Goal: Task Accomplishment & Management: Use online tool/utility

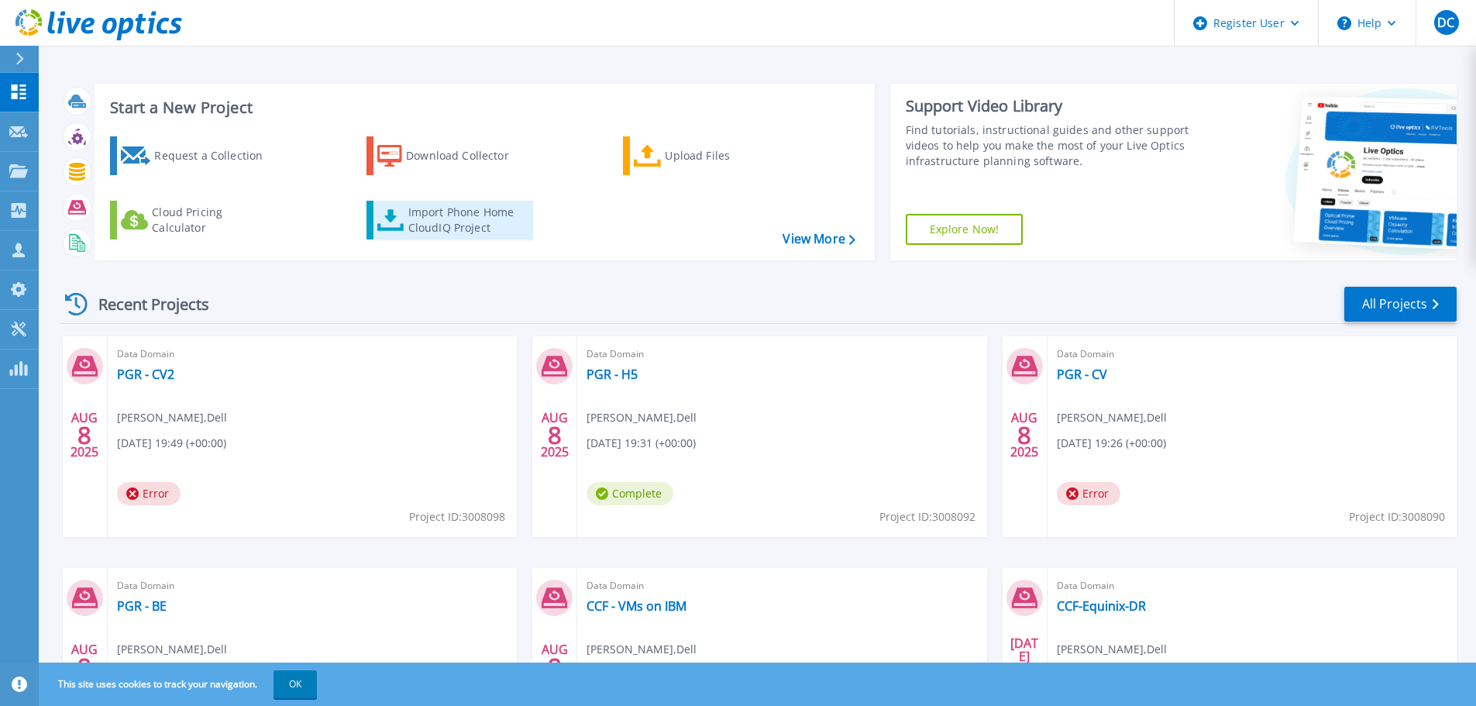
click at [479, 221] on div "Import Phone Home CloudIQ Project" at bounding box center [468, 220] width 121 height 31
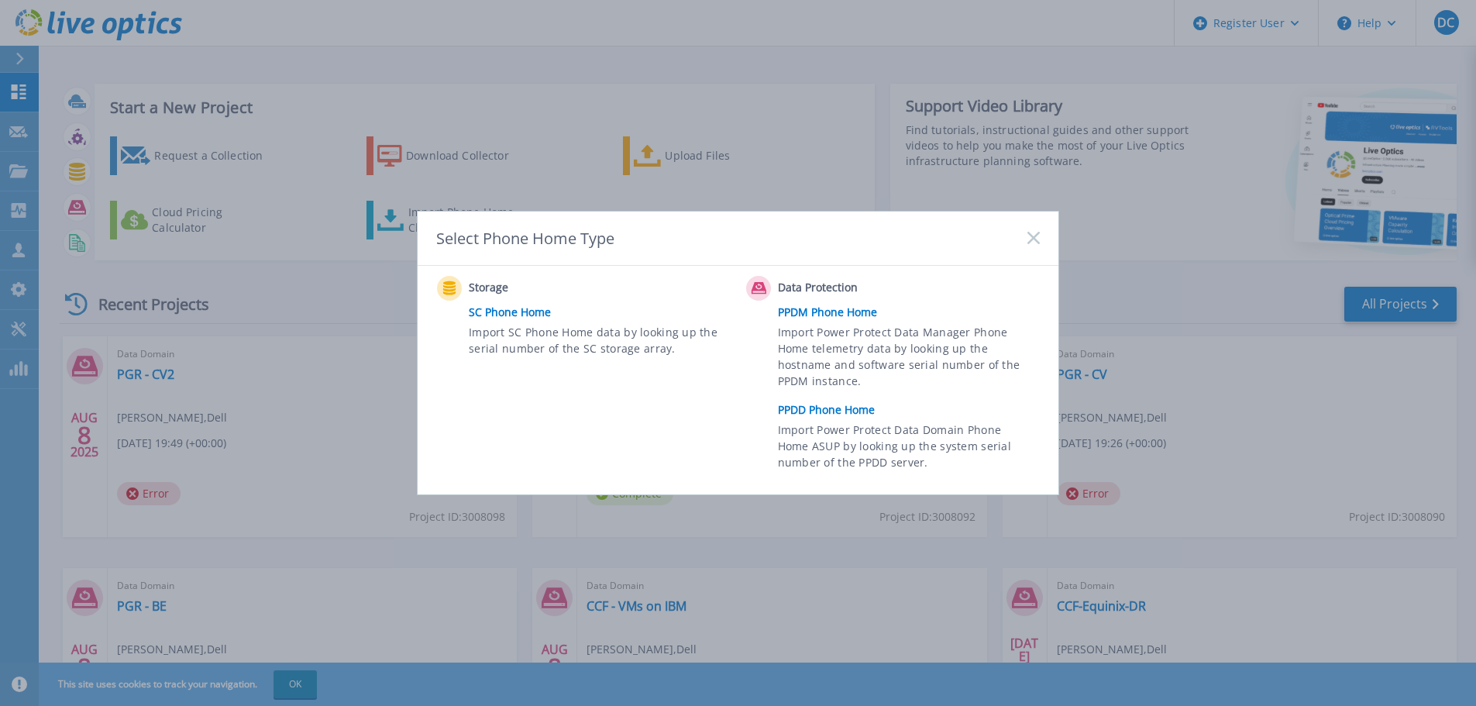
click at [808, 411] on link "PPDD Phone Home" at bounding box center [913, 409] width 270 height 23
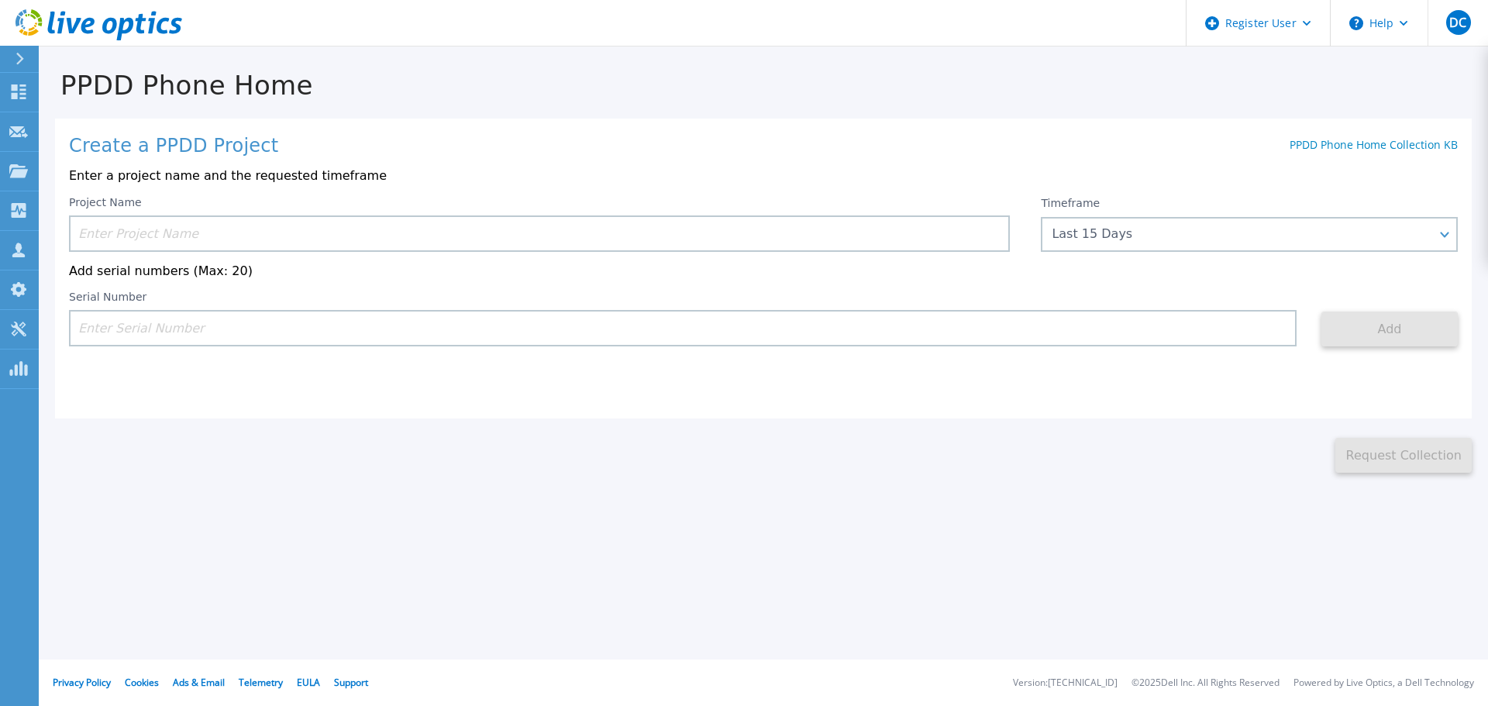
click at [239, 237] on input at bounding box center [539, 233] width 941 height 36
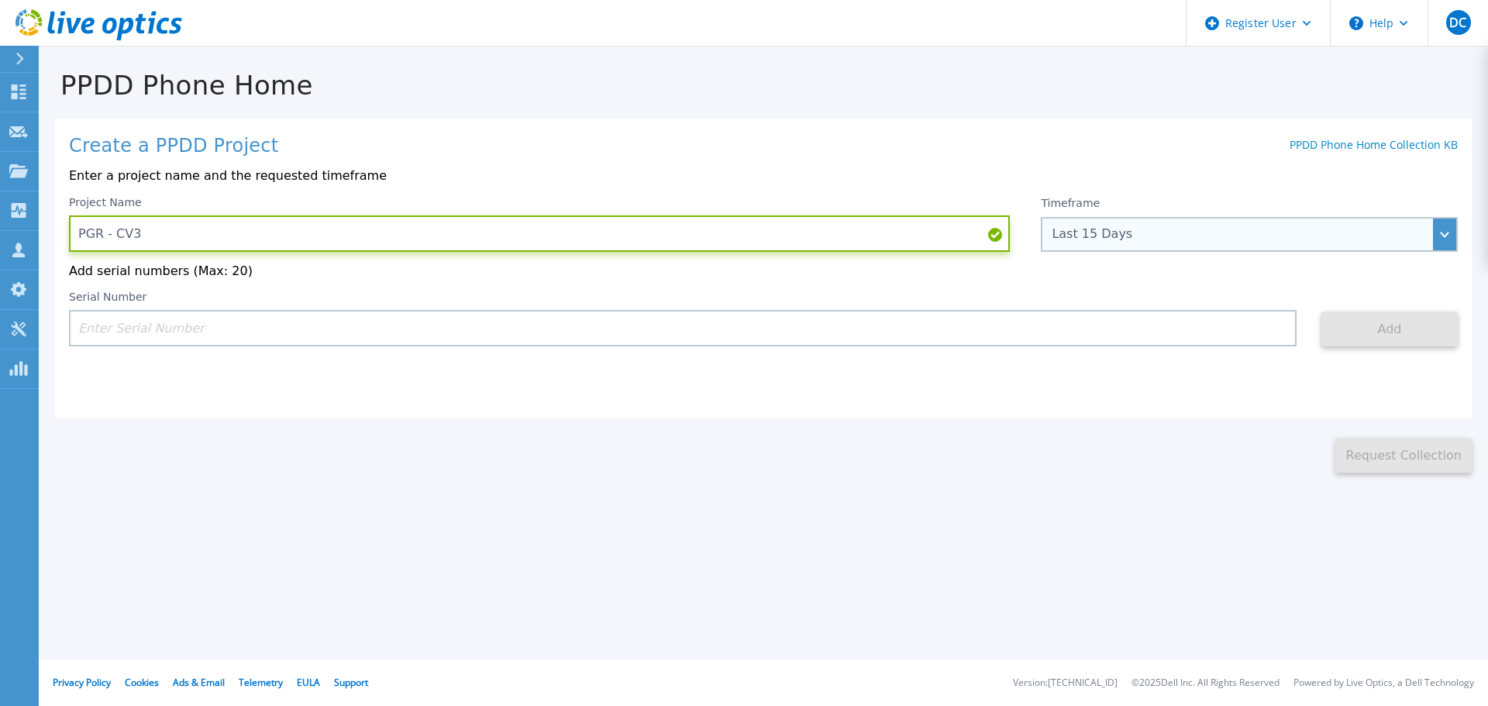
type input "PGR - CV3"
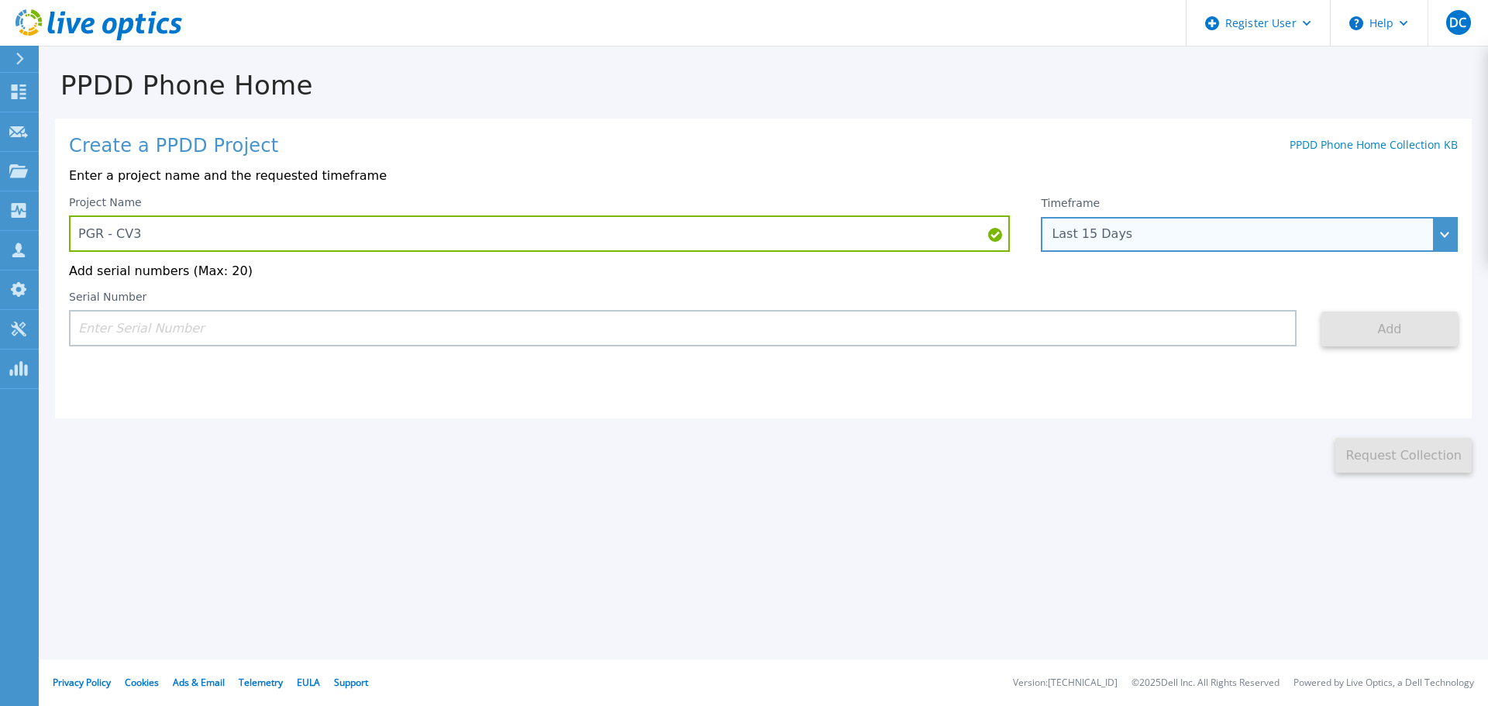
click at [1056, 232] on div "Last 15 Days" at bounding box center [1240, 234] width 378 height 14
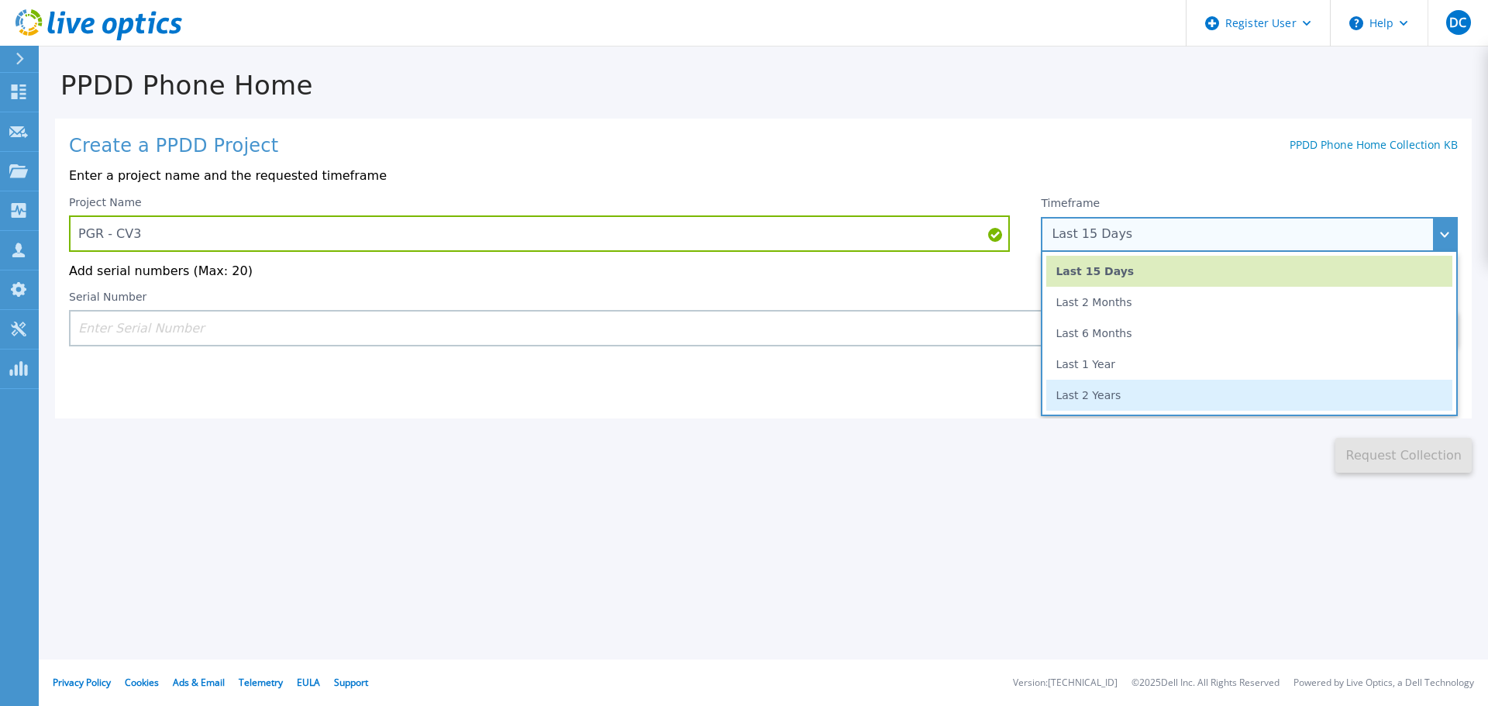
click at [1100, 394] on li "Last 2 Years" at bounding box center [1249, 395] width 406 height 31
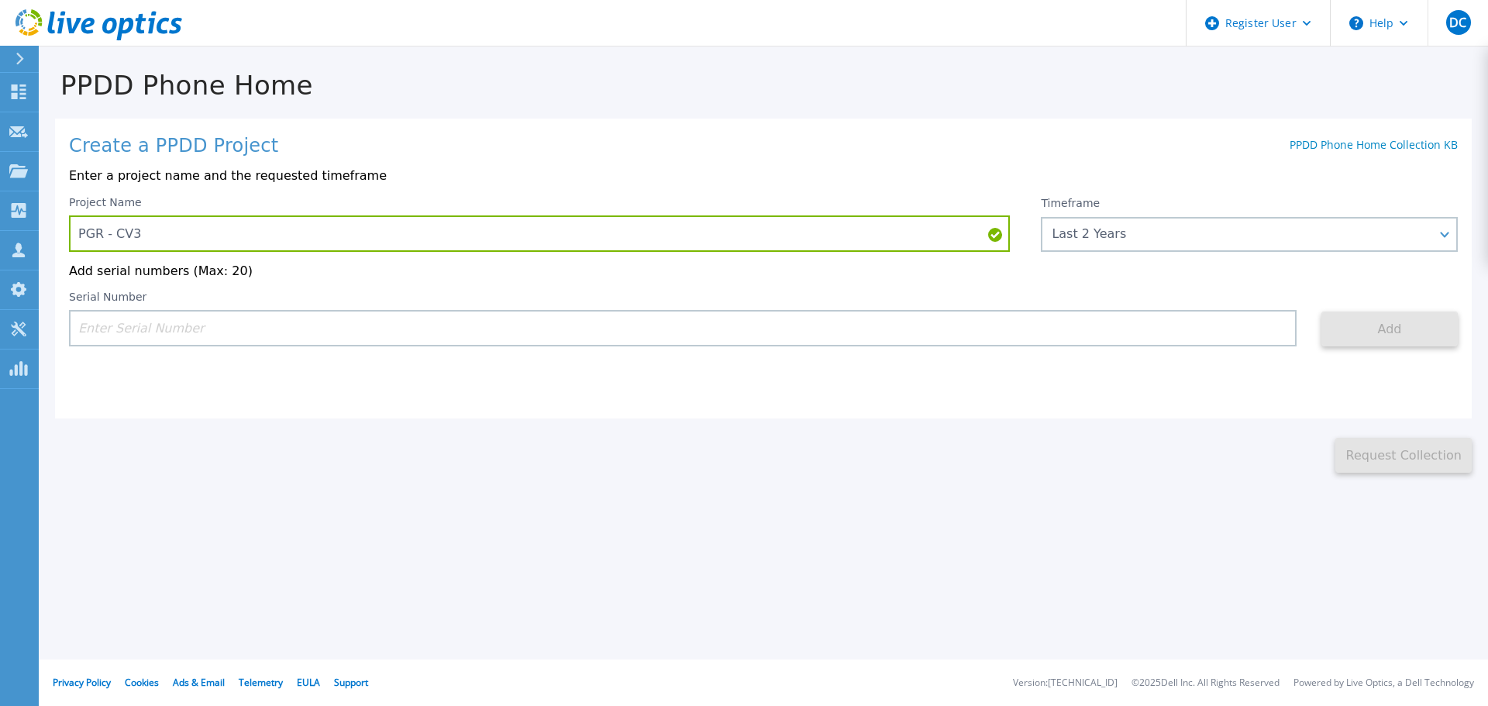
click at [647, 330] on input at bounding box center [682, 328] width 1227 height 36
paste input "APM00213916536"
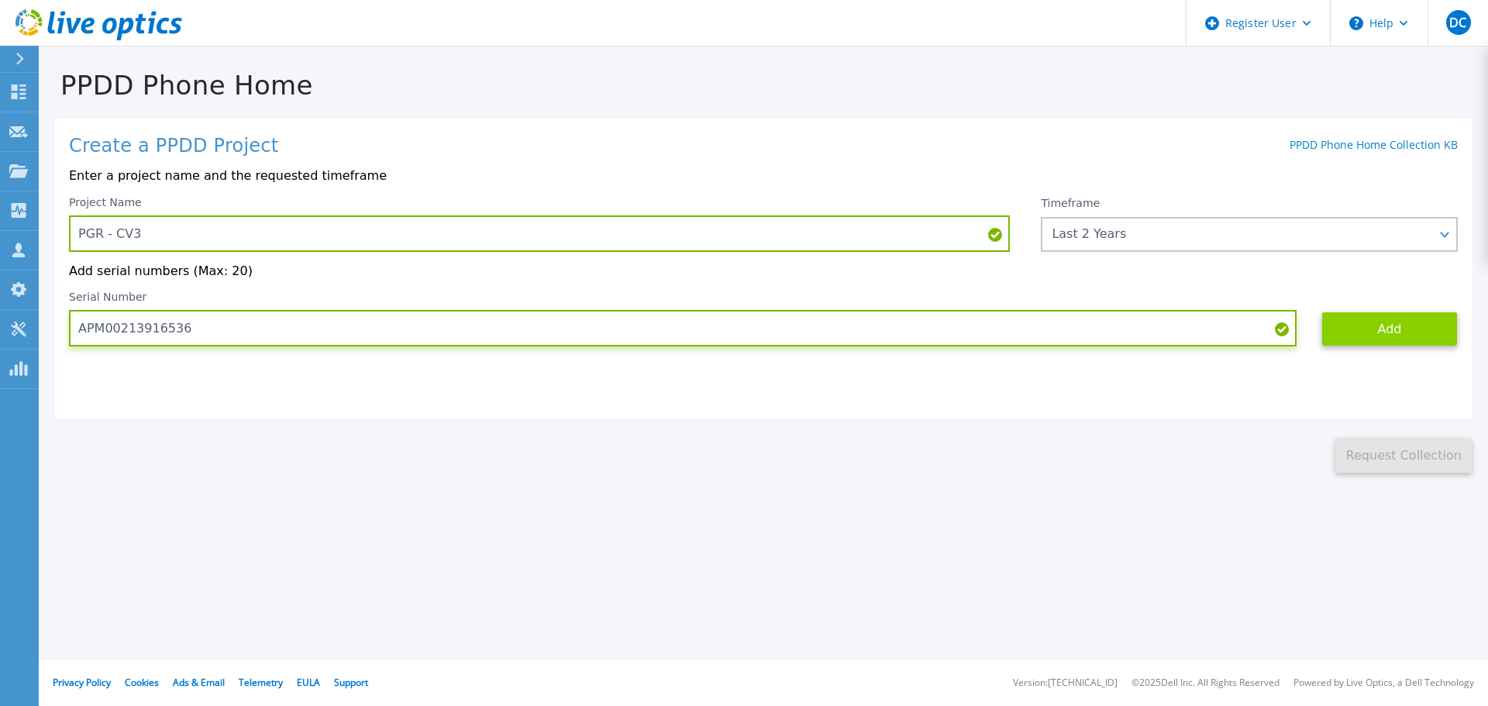
type input "APM00213916536"
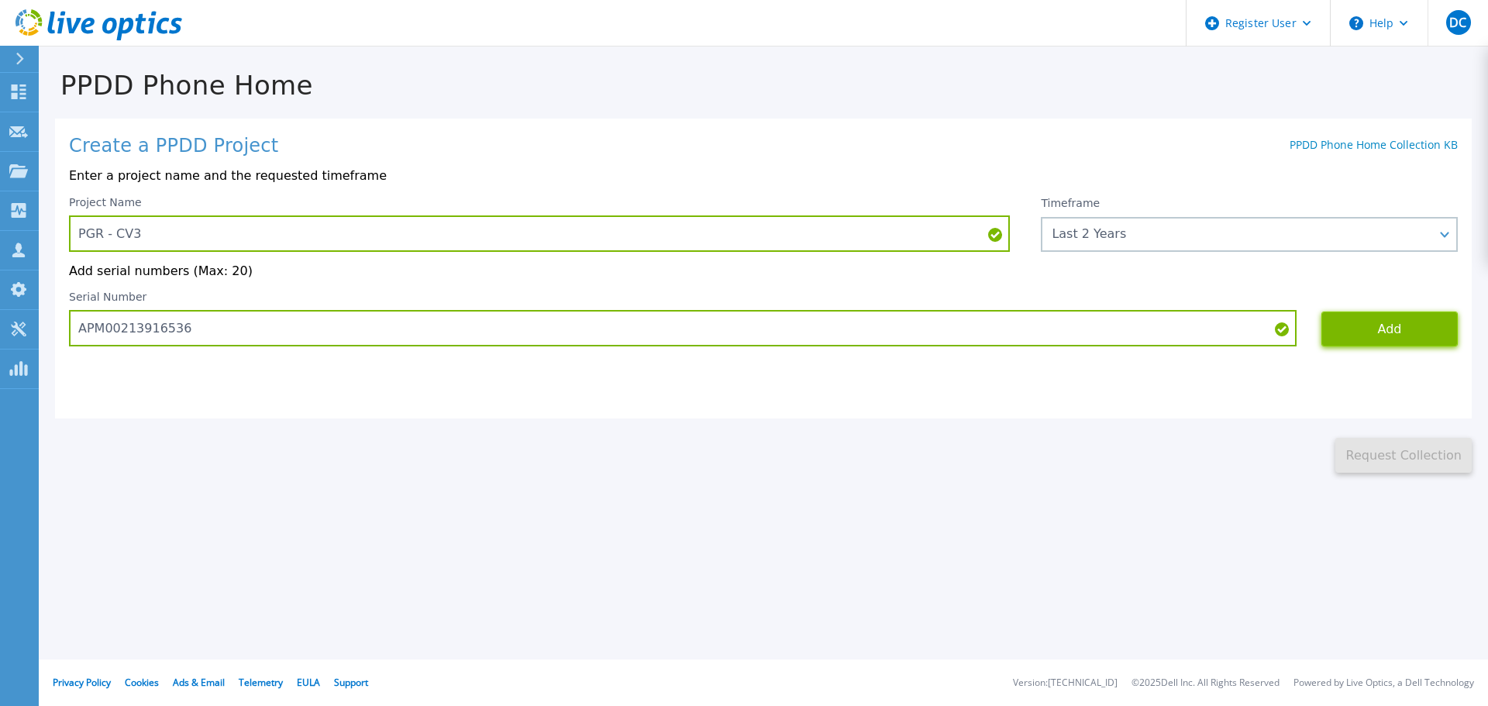
click at [1353, 322] on button "Add" at bounding box center [1389, 328] width 136 height 35
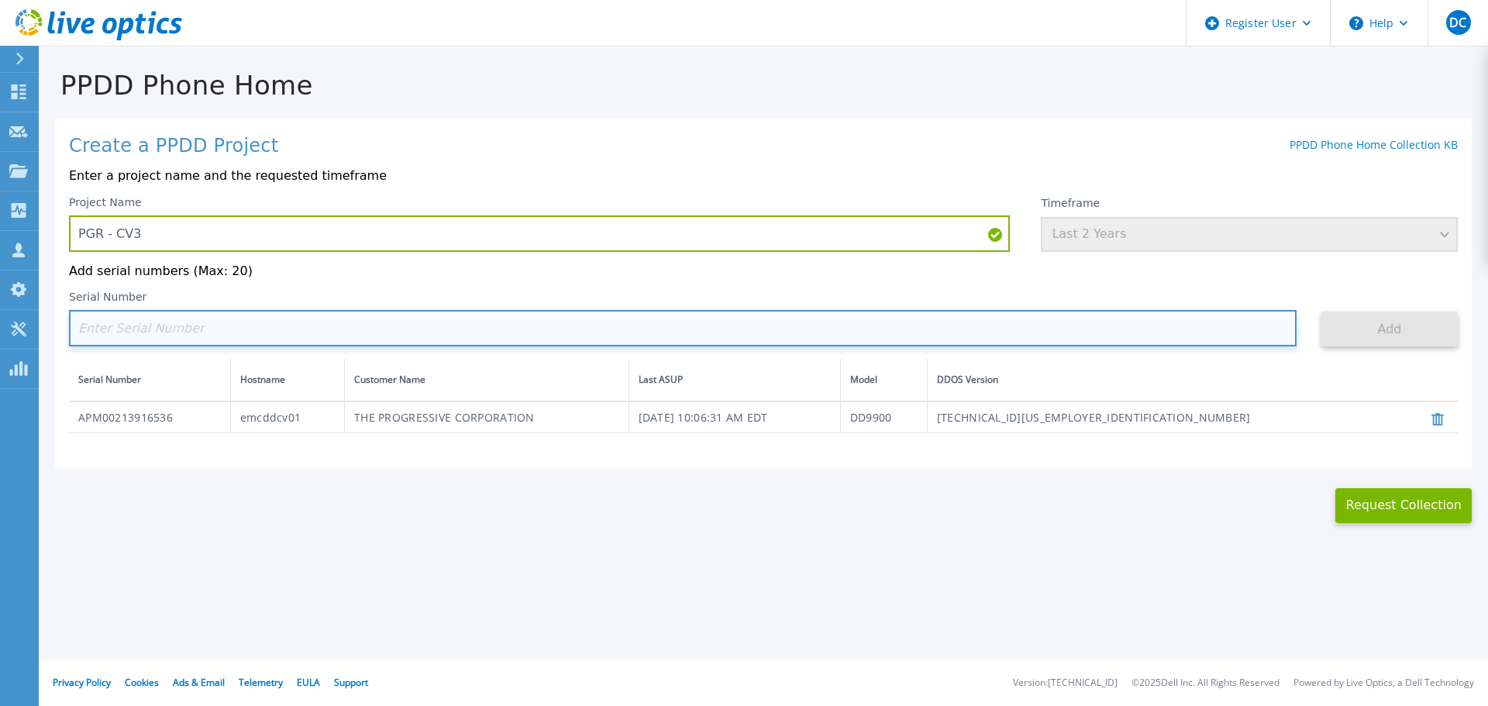
click at [565, 325] on input at bounding box center [682, 328] width 1227 height 36
paste input "APM00213916537"
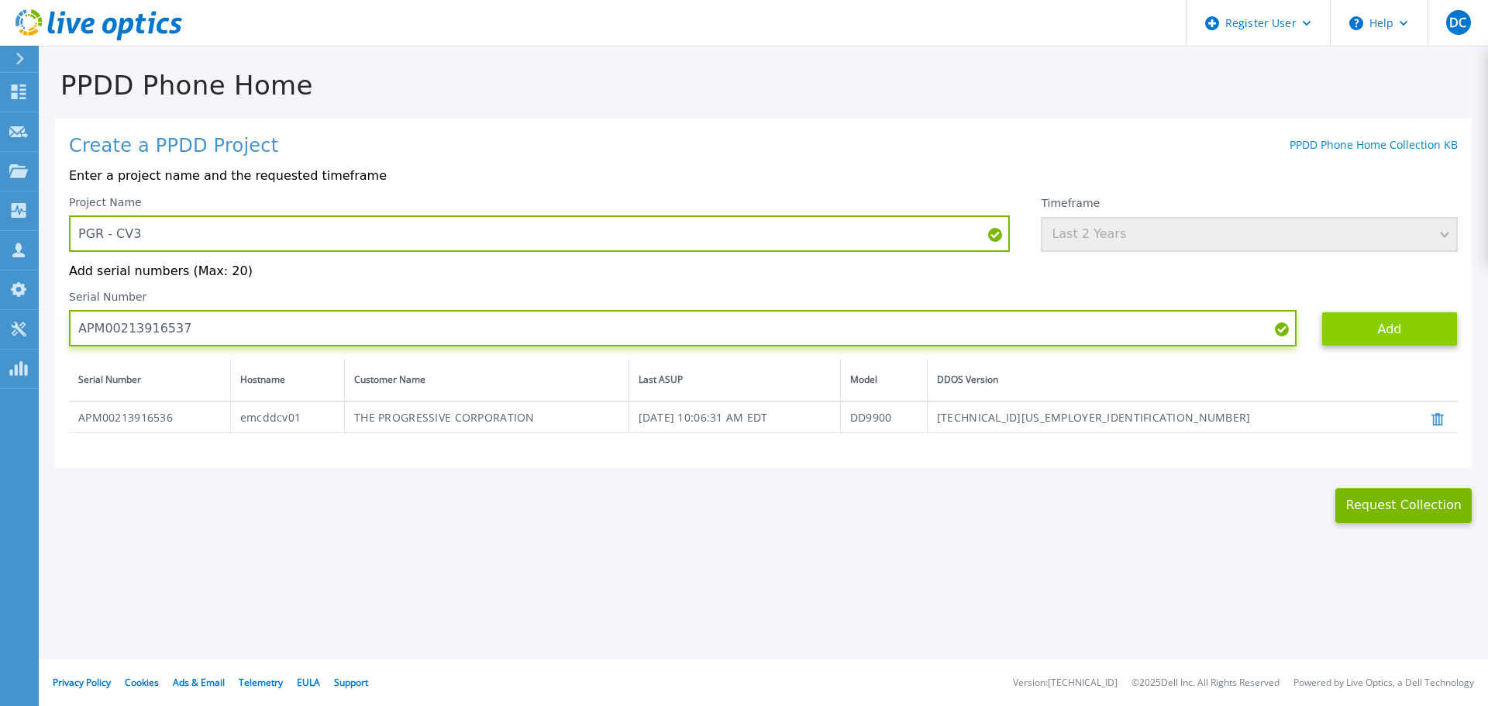
type input "APM00213916537"
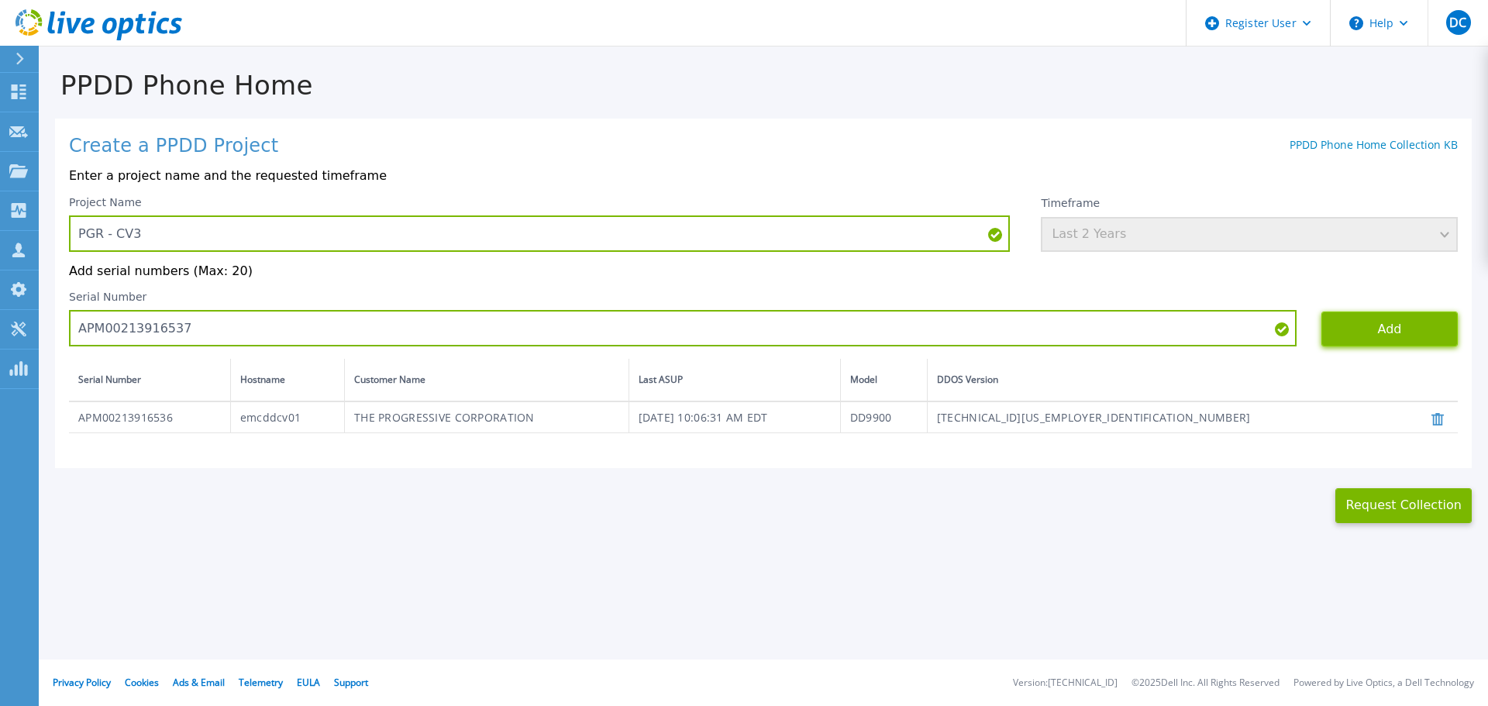
click at [1390, 338] on button "Add" at bounding box center [1389, 328] width 136 height 35
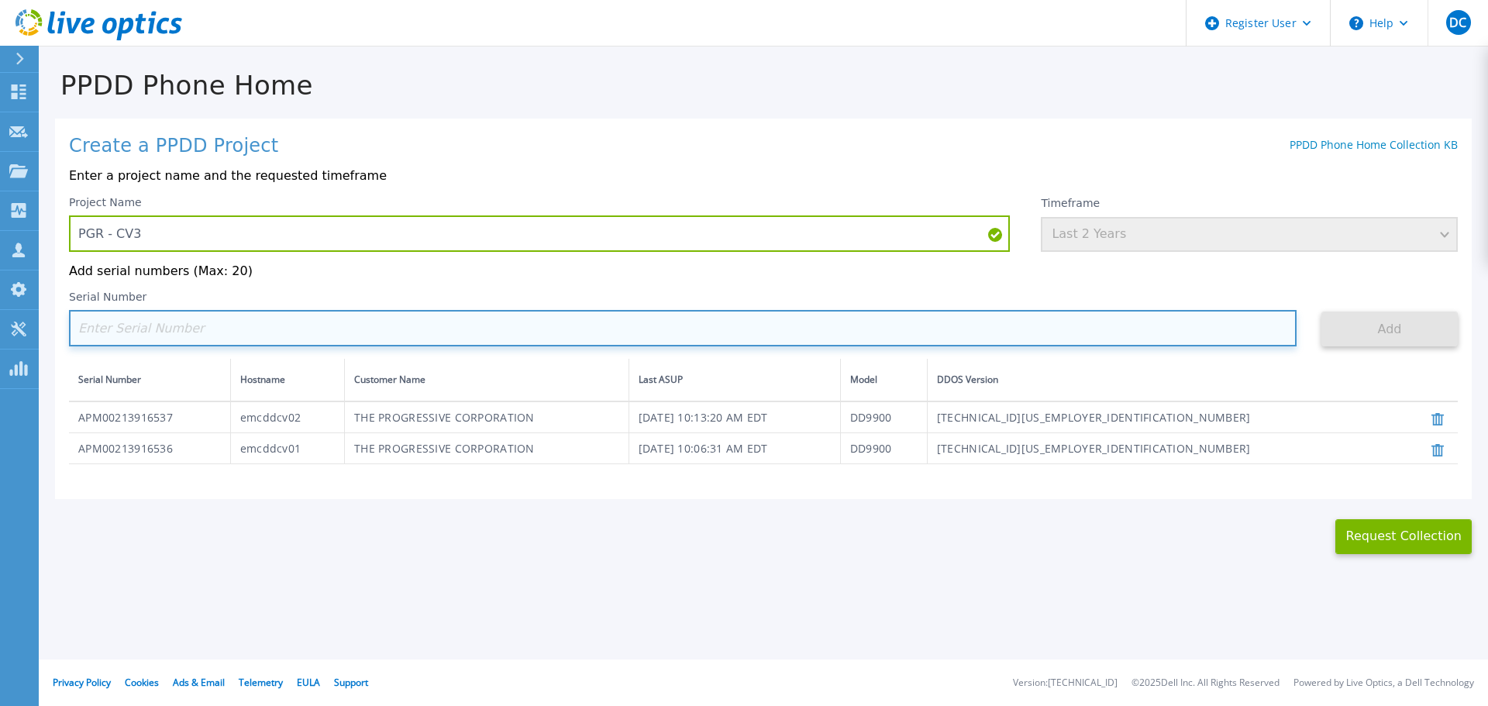
click at [426, 337] on input at bounding box center [682, 328] width 1227 height 36
paste input "APM00213916538"
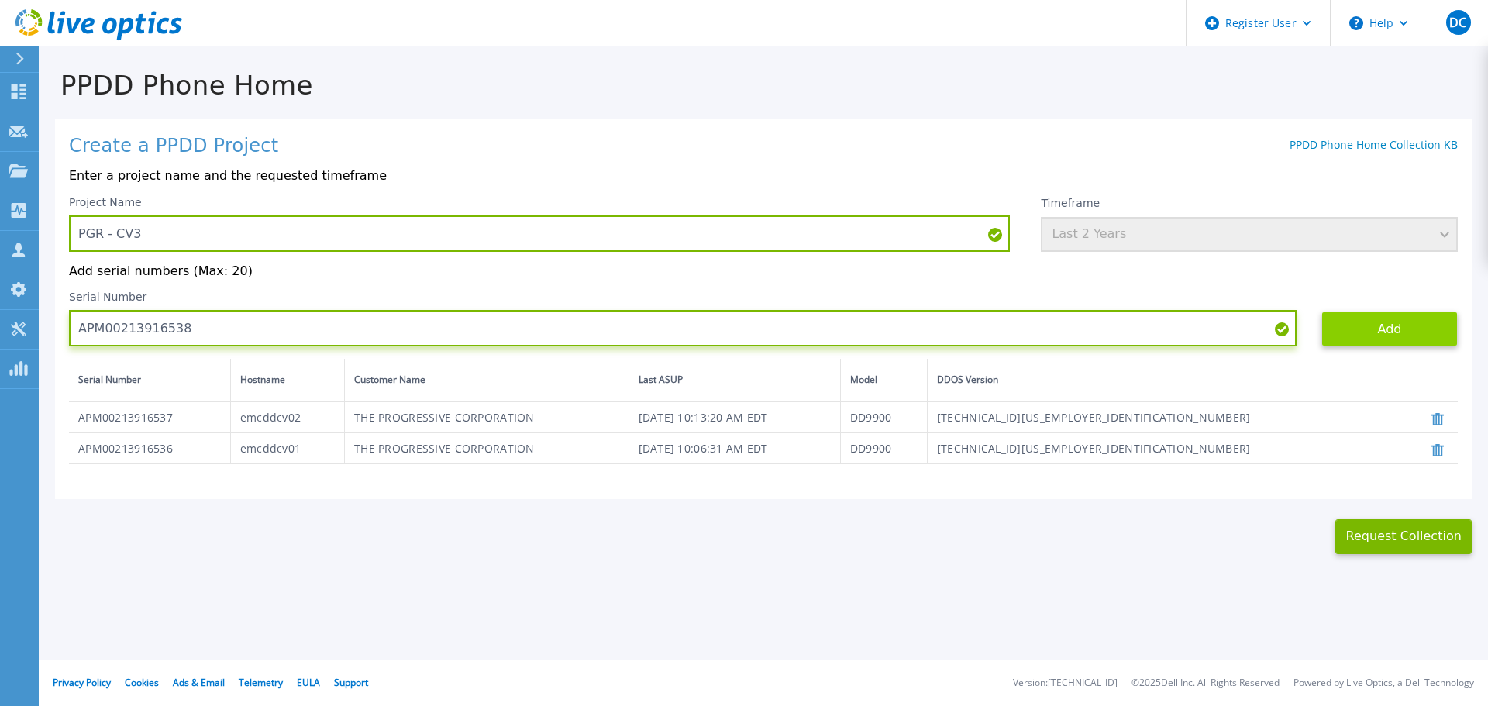
type input "APM00213916538"
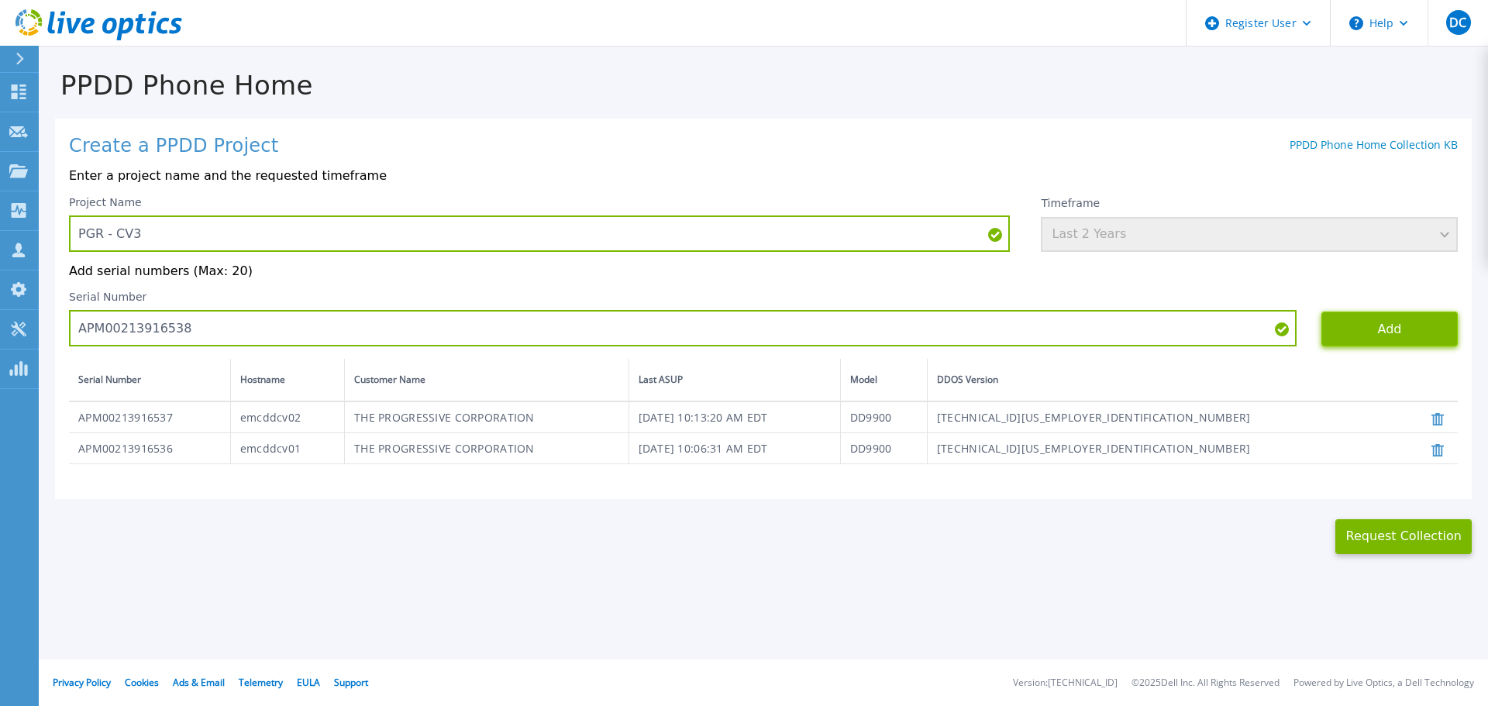
click at [1395, 320] on button "Add" at bounding box center [1389, 328] width 136 height 35
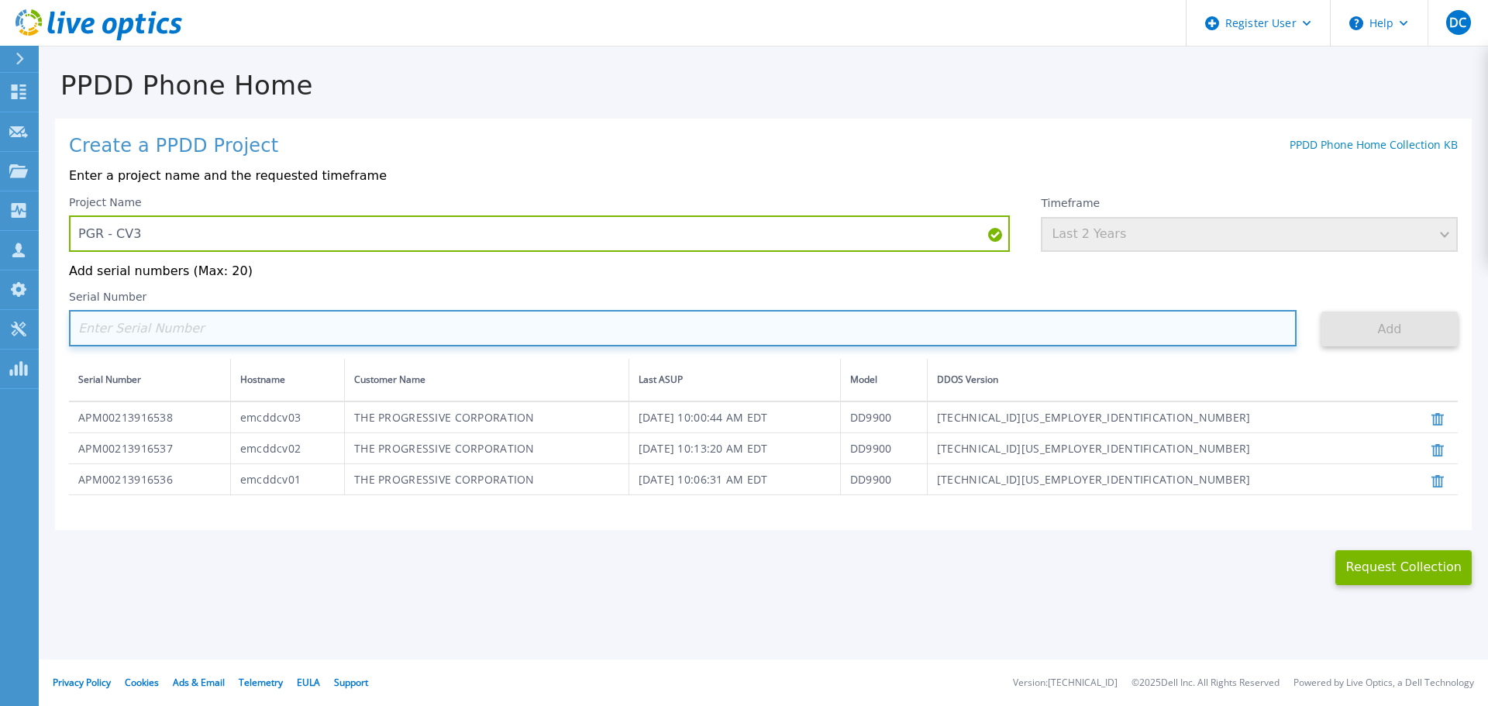
click at [349, 322] on input at bounding box center [682, 328] width 1227 height 36
paste input "APM00215215842"
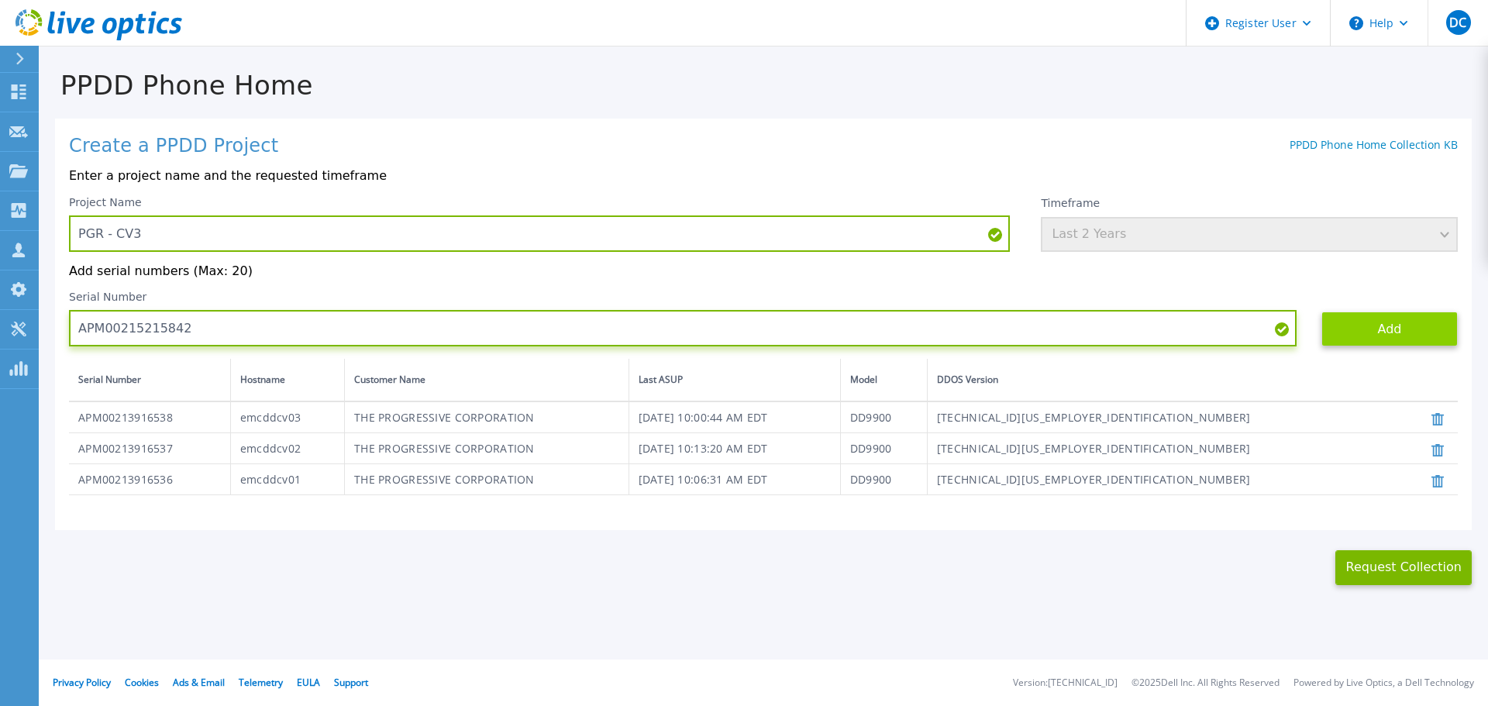
type input "APM00215215842"
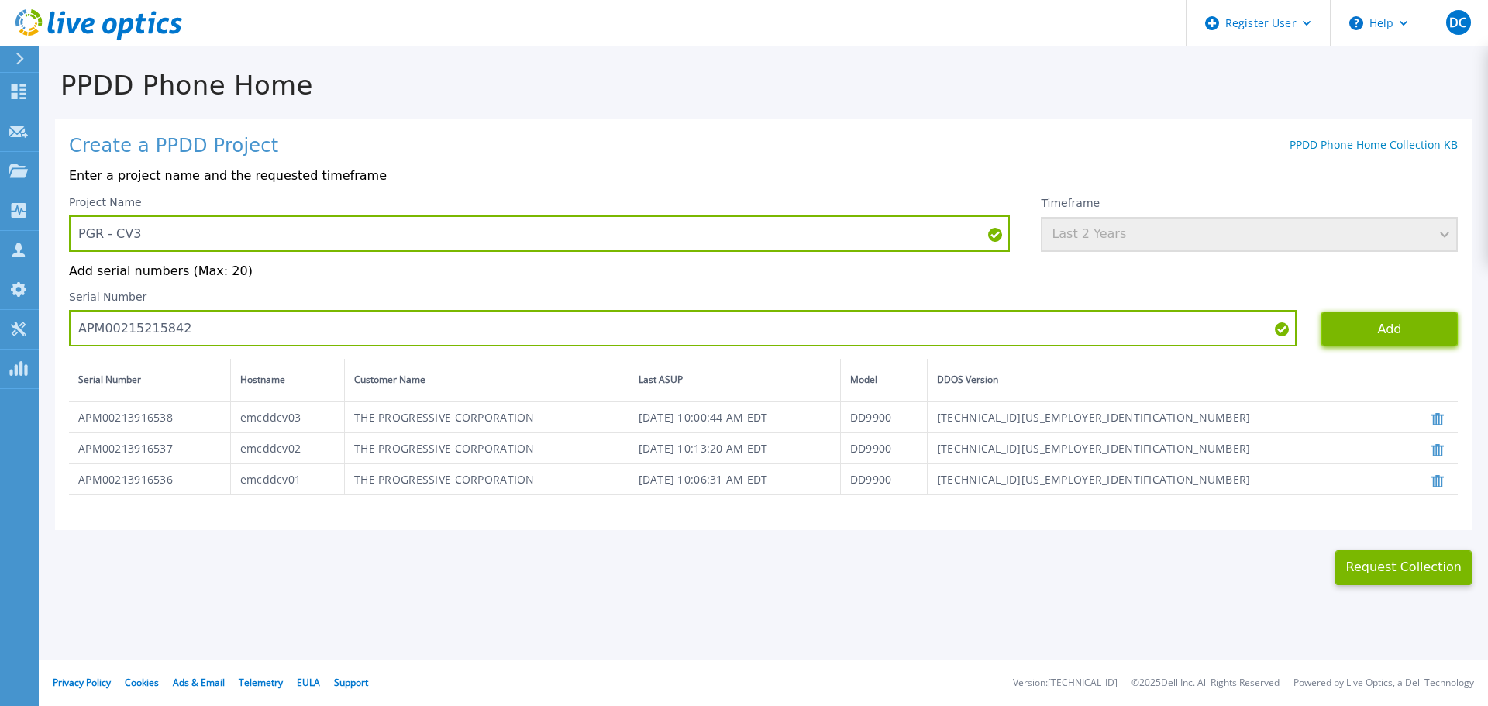
click at [1368, 324] on button "Add" at bounding box center [1389, 328] width 136 height 35
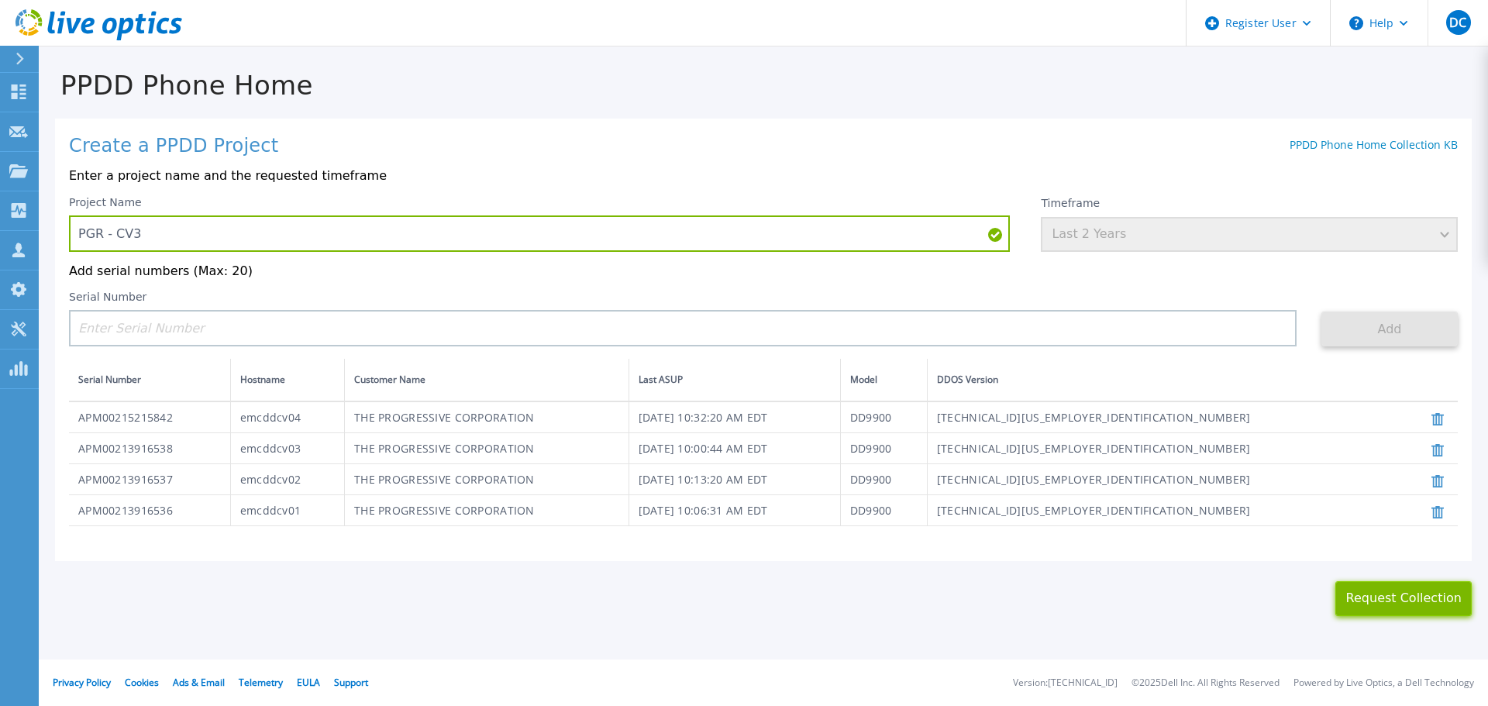
click at [1356, 600] on button "Request Collection" at bounding box center [1403, 598] width 136 height 35
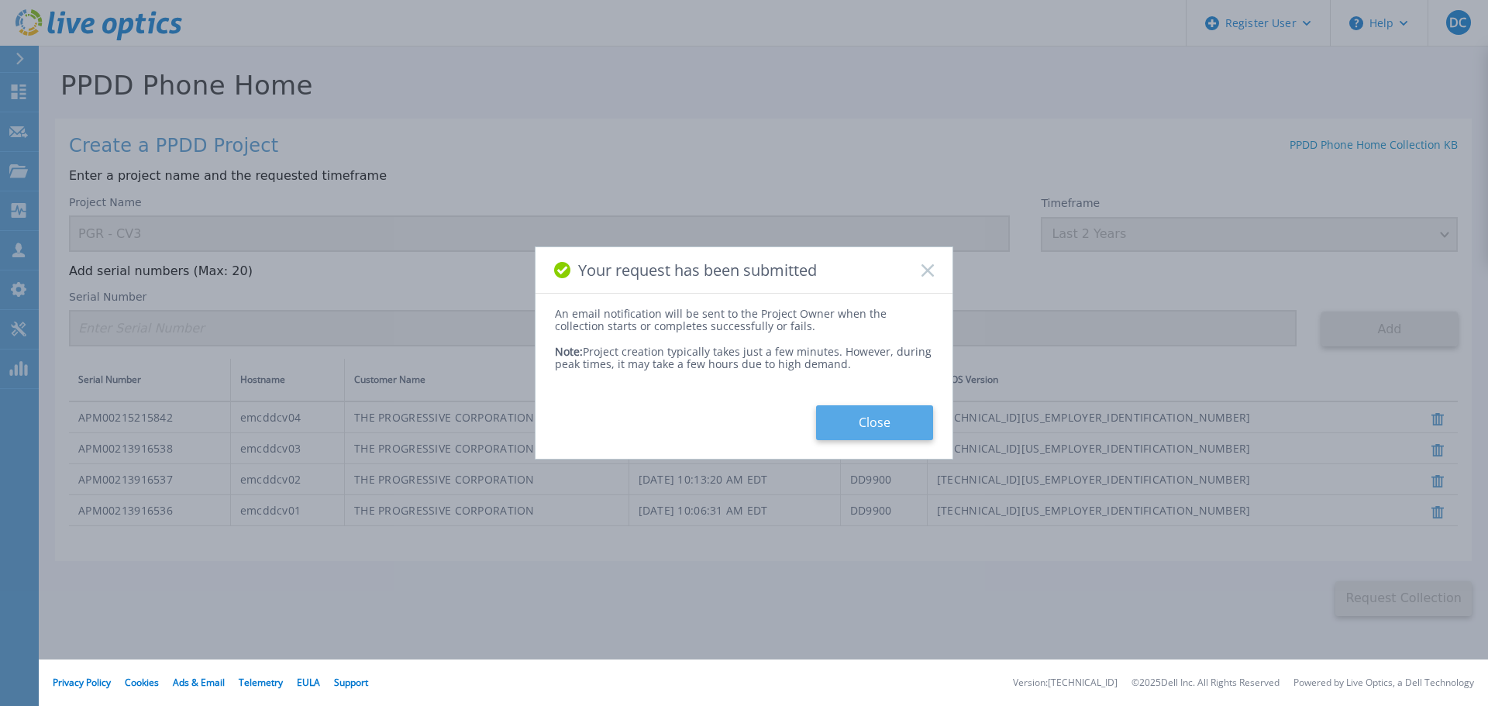
click at [843, 408] on button "Close" at bounding box center [874, 422] width 117 height 35
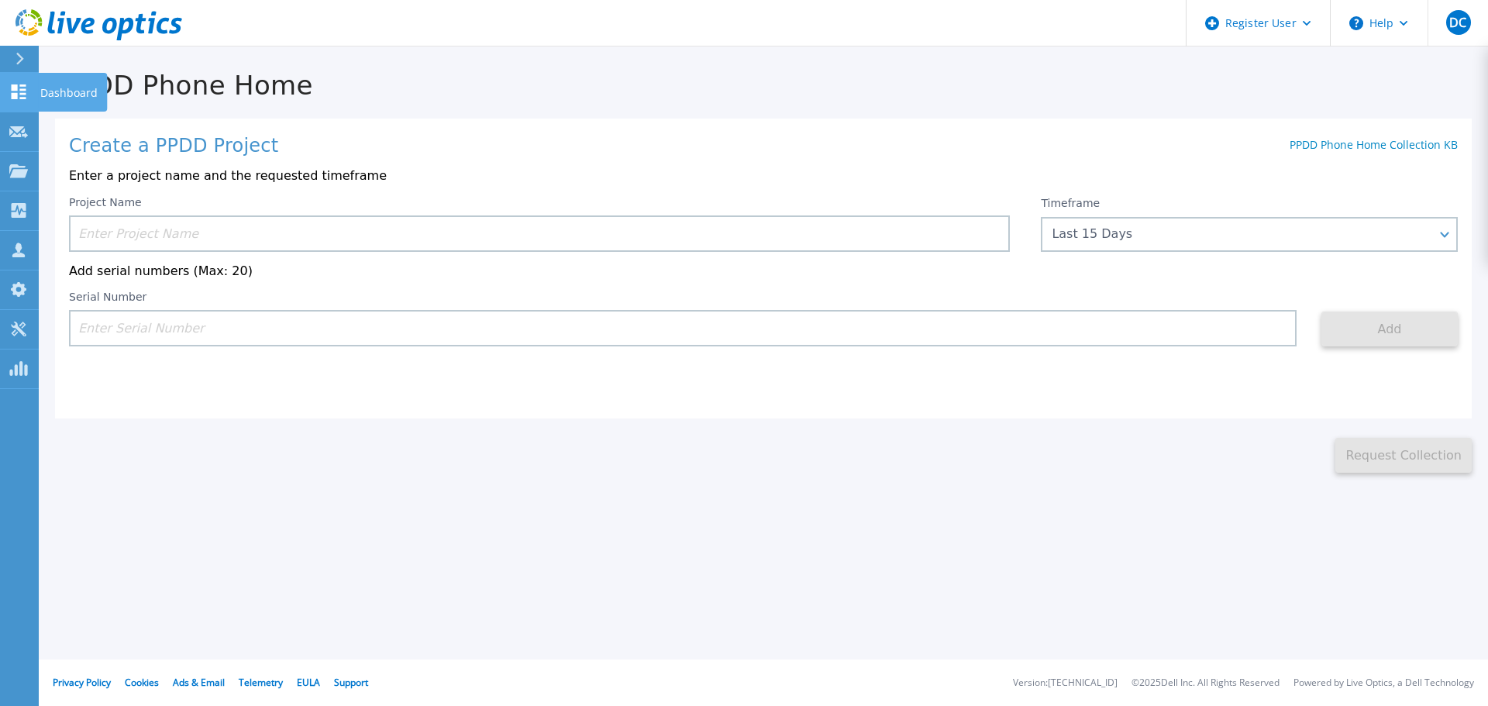
click at [73, 77] on p "Dashboard" at bounding box center [68, 93] width 57 height 40
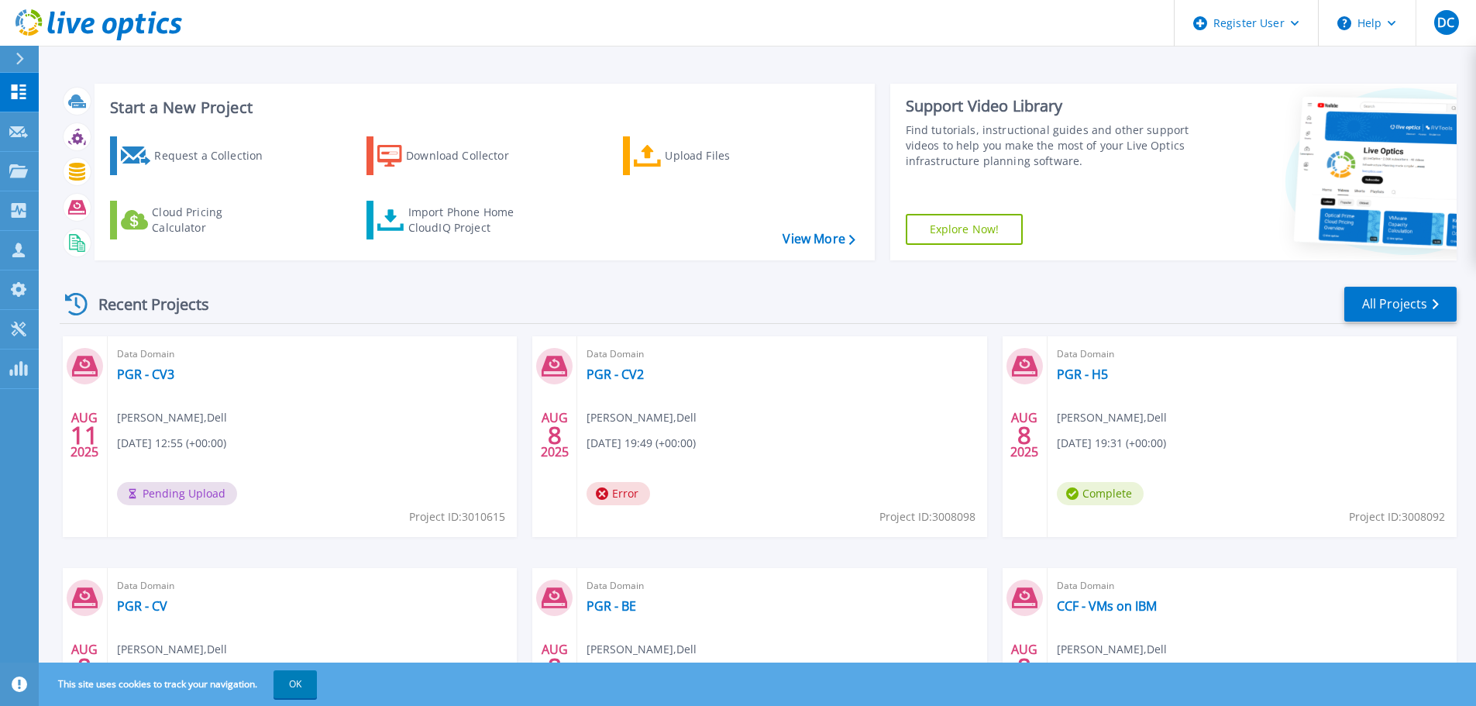
click at [462, 293] on div "Recent Projects All Projects" at bounding box center [758, 304] width 1397 height 39
click at [453, 221] on div "Import Phone Home CloudIQ Project" at bounding box center [468, 220] width 121 height 31
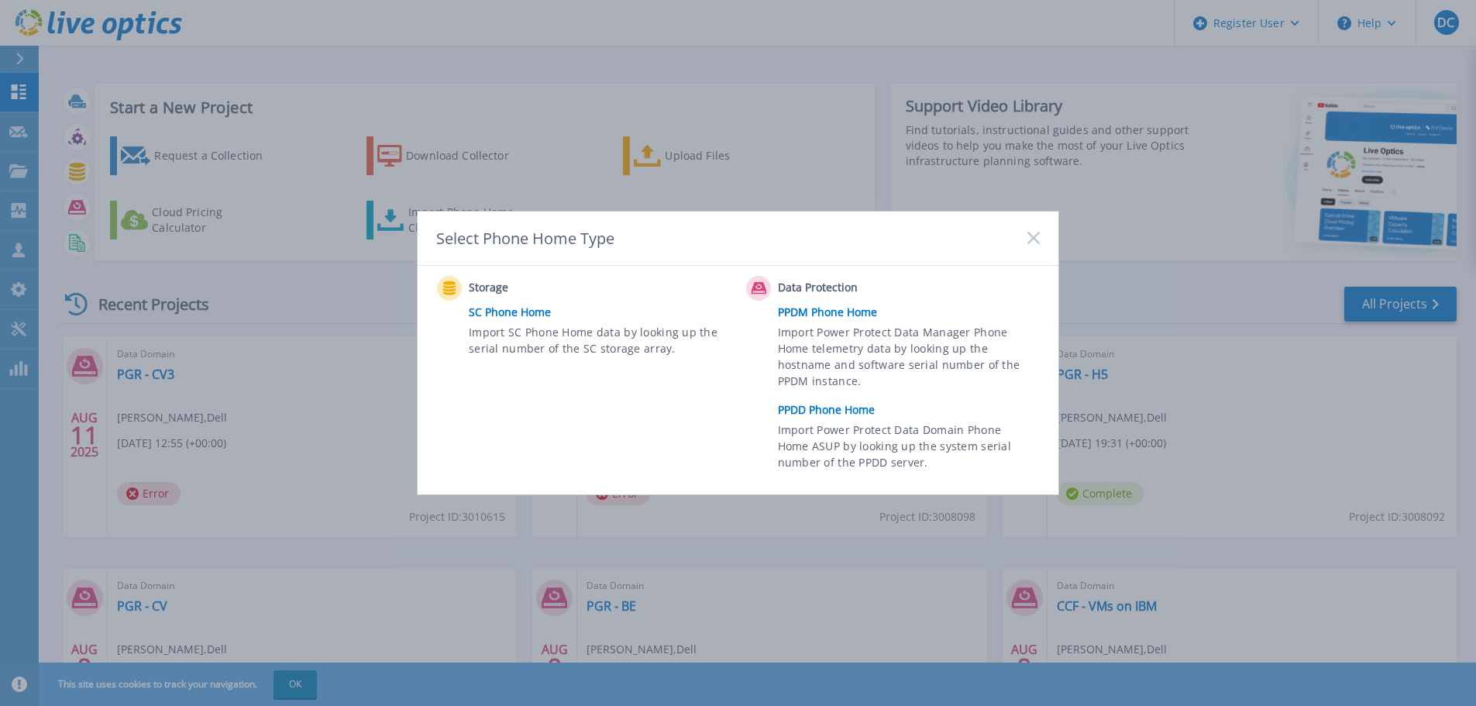
click at [821, 405] on link "PPDD Phone Home" at bounding box center [913, 409] width 270 height 23
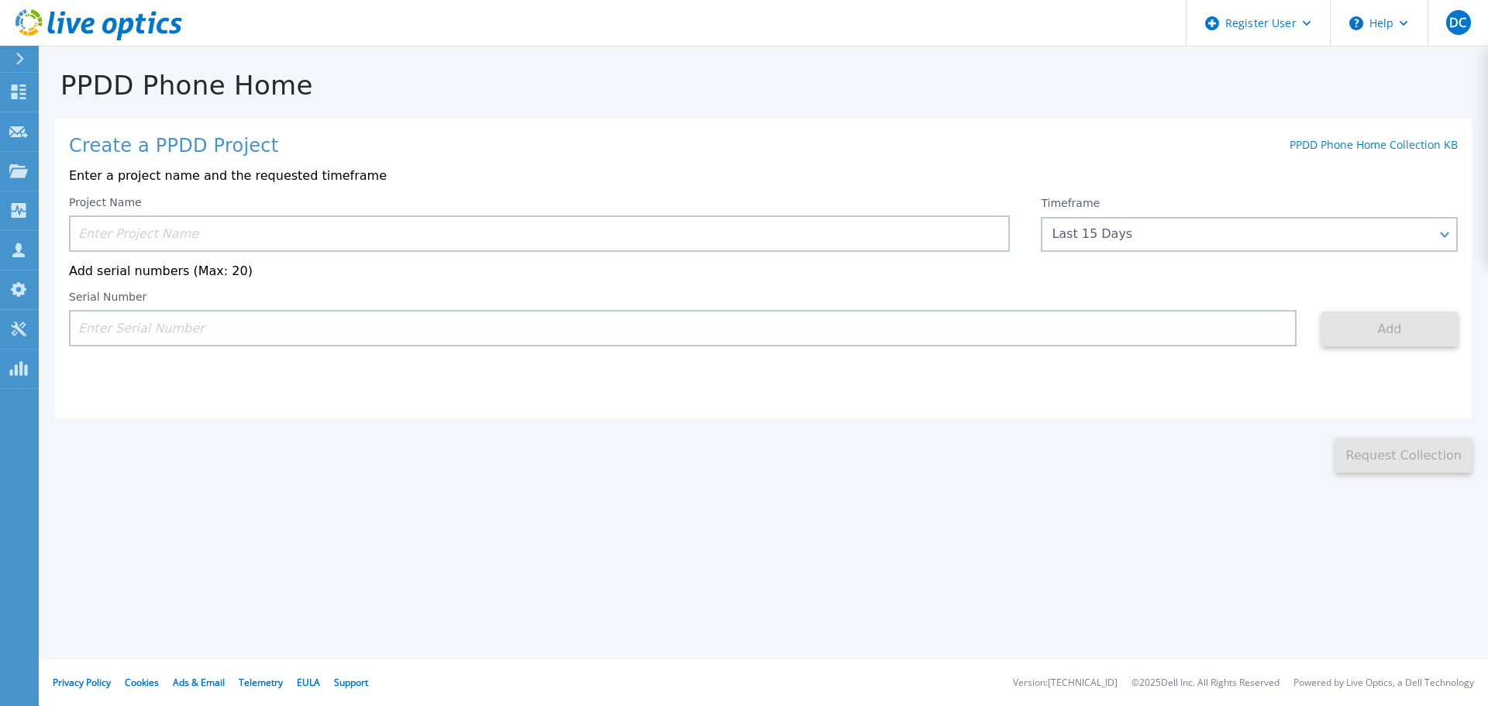
click at [628, 239] on input at bounding box center [539, 233] width 941 height 36
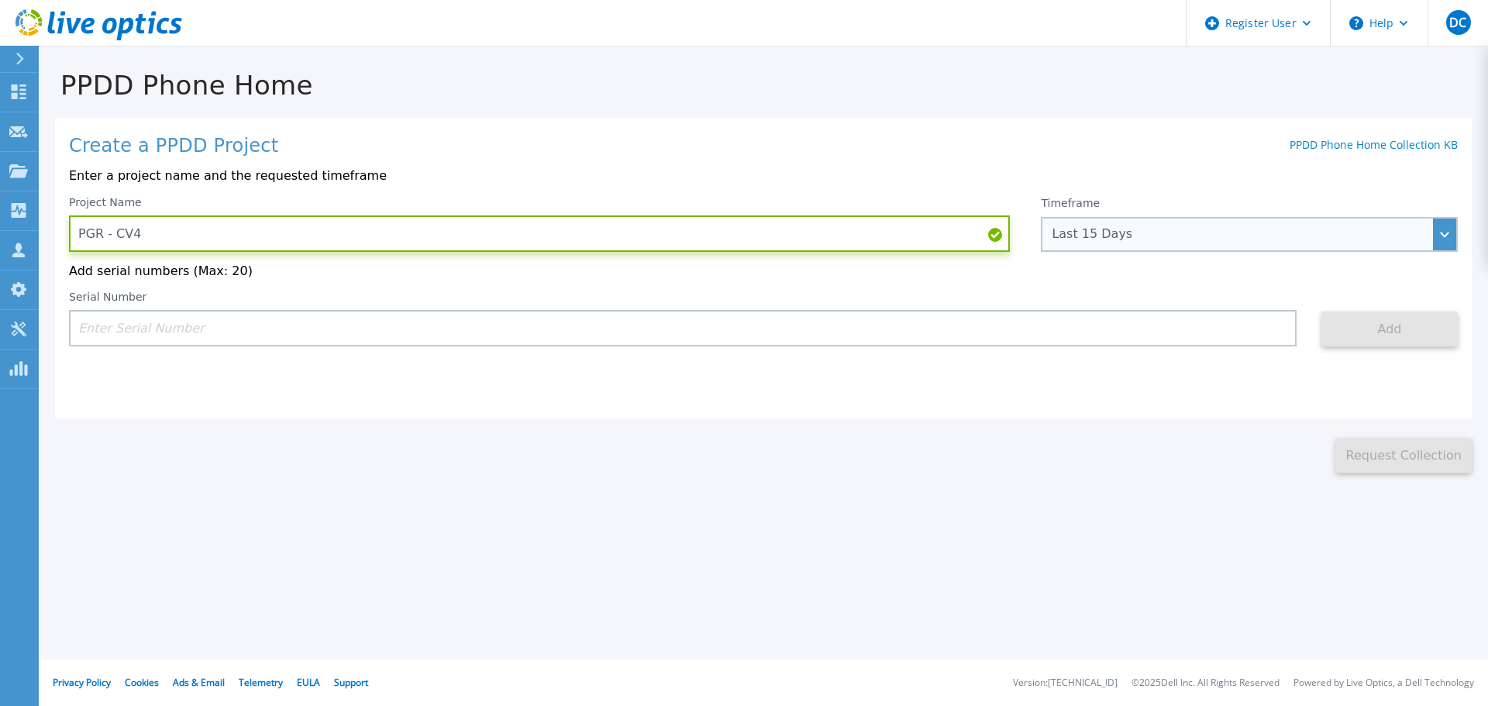
type input "PGR - CV4"
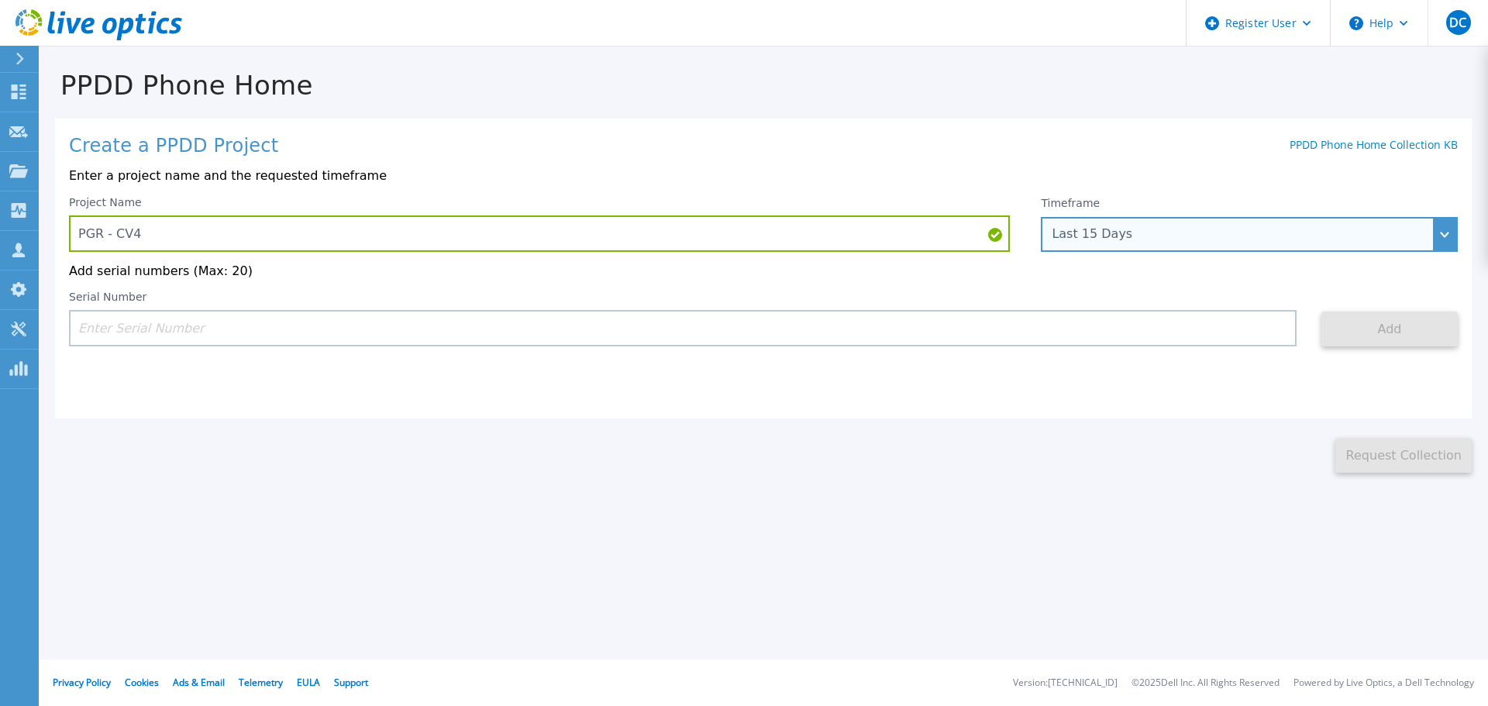
click at [1085, 233] on div "Last 15 Days" at bounding box center [1240, 234] width 378 height 14
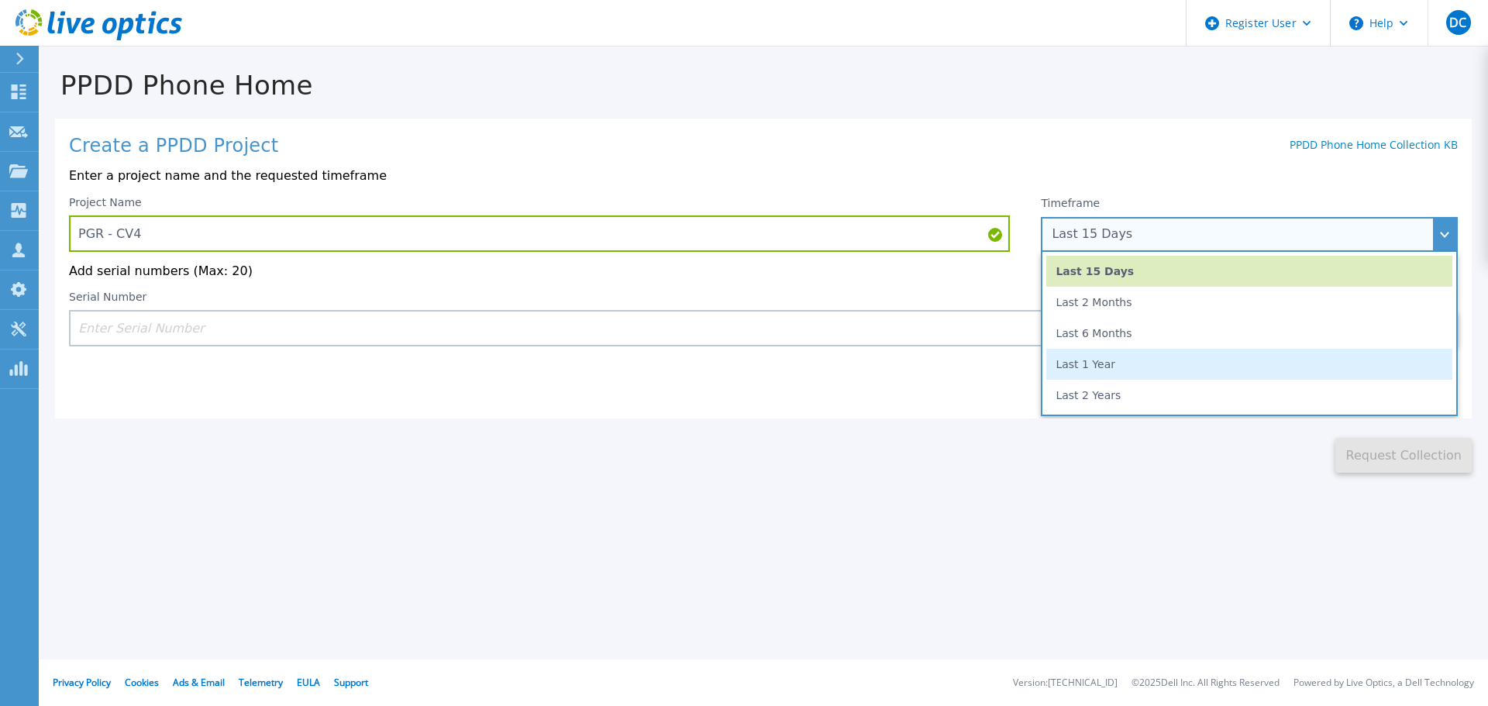
click at [1101, 370] on li "Last 1 Year" at bounding box center [1249, 364] width 406 height 31
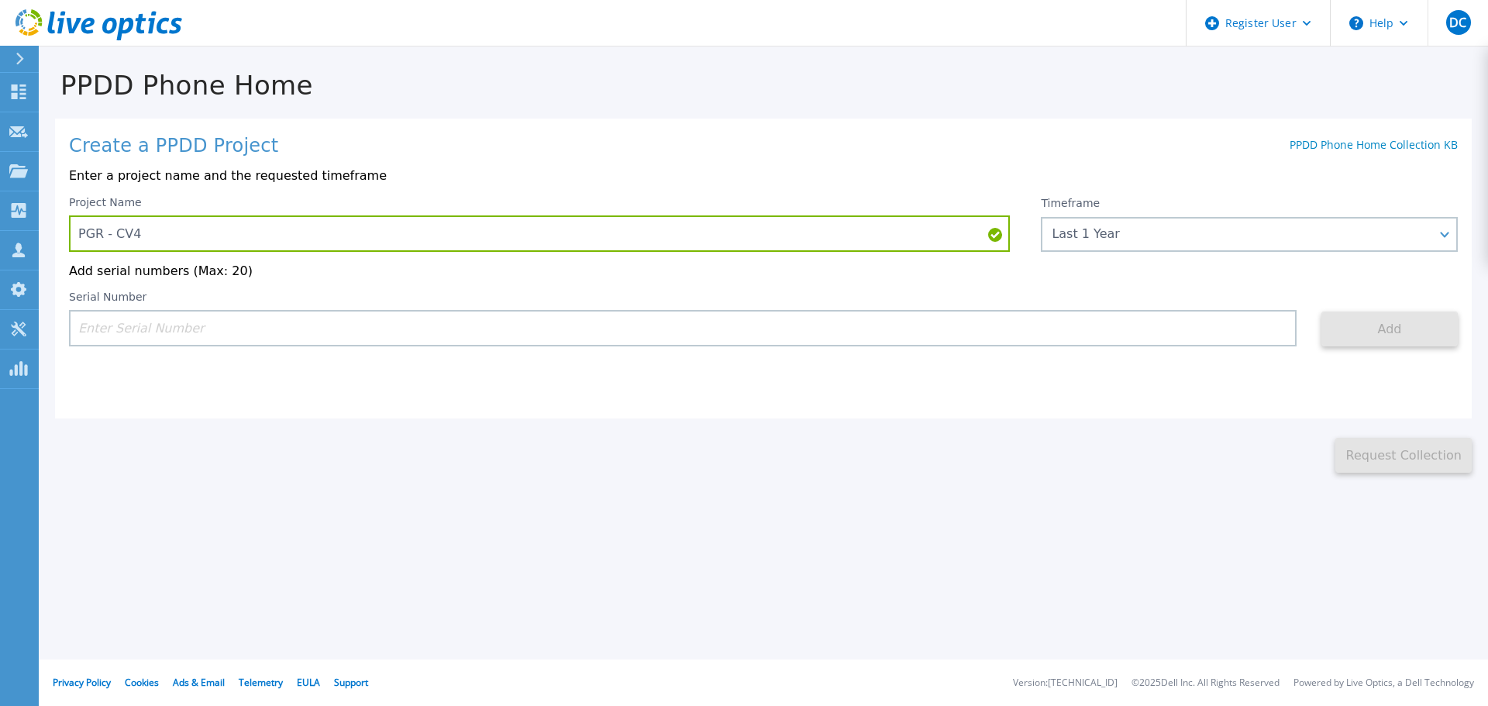
click at [297, 339] on input at bounding box center [682, 328] width 1227 height 36
paste input "APM00213916536"
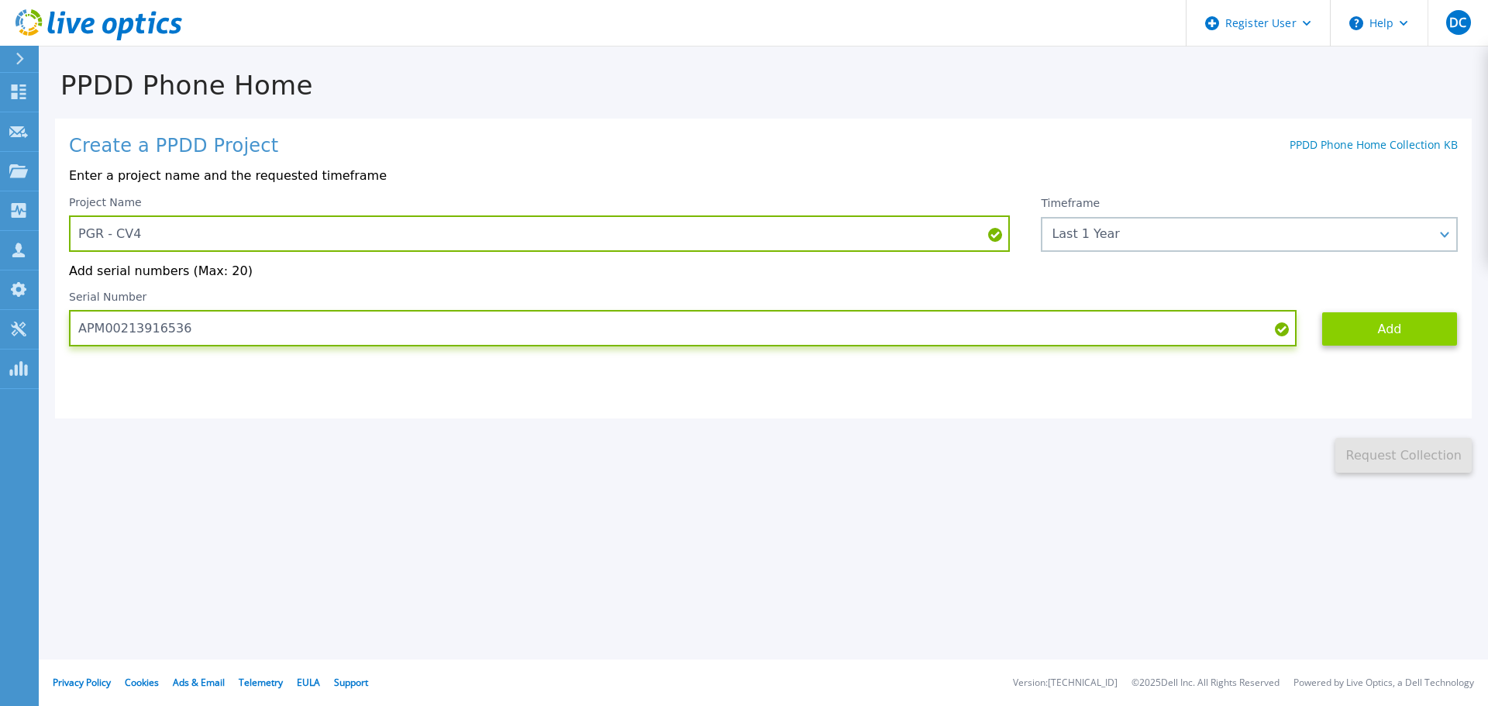
type input "APM00213916536"
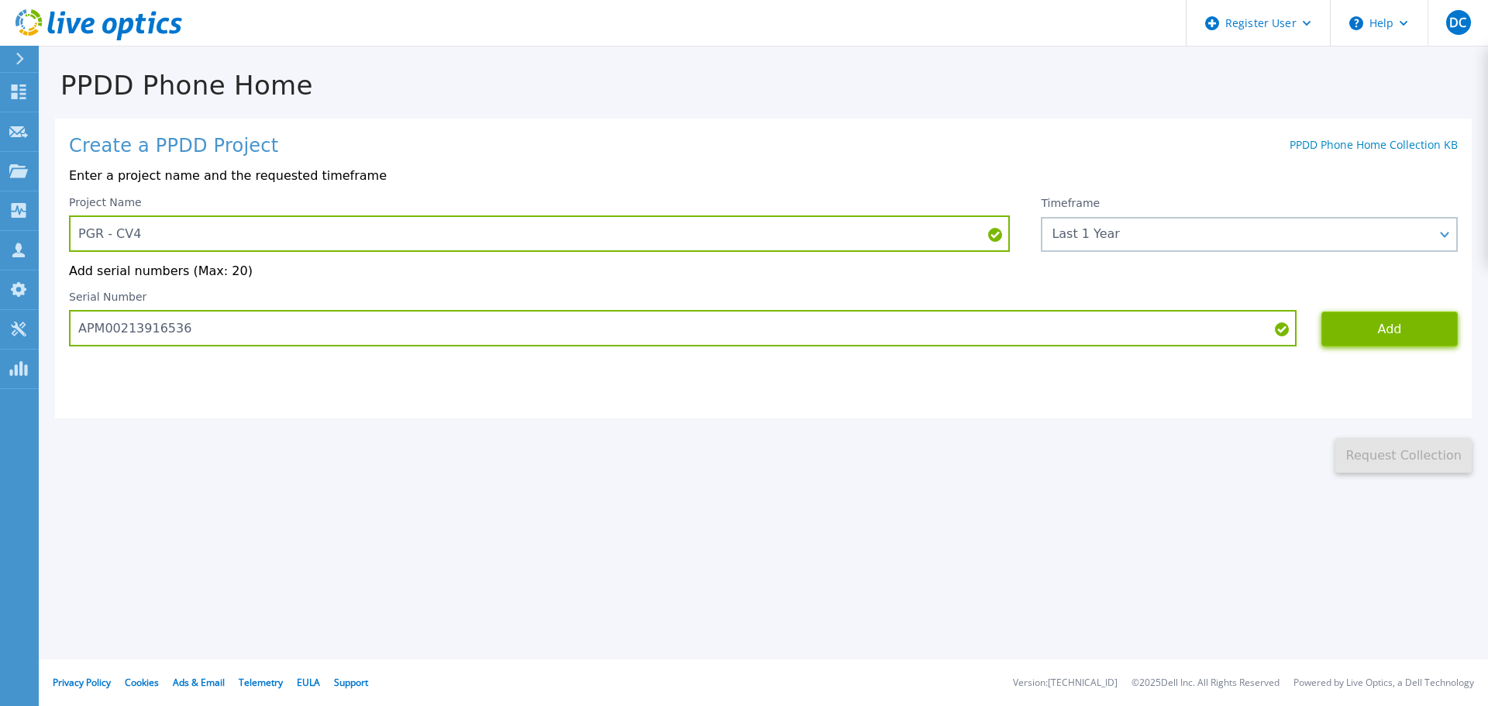
click at [1405, 338] on button "Add" at bounding box center [1389, 328] width 136 height 35
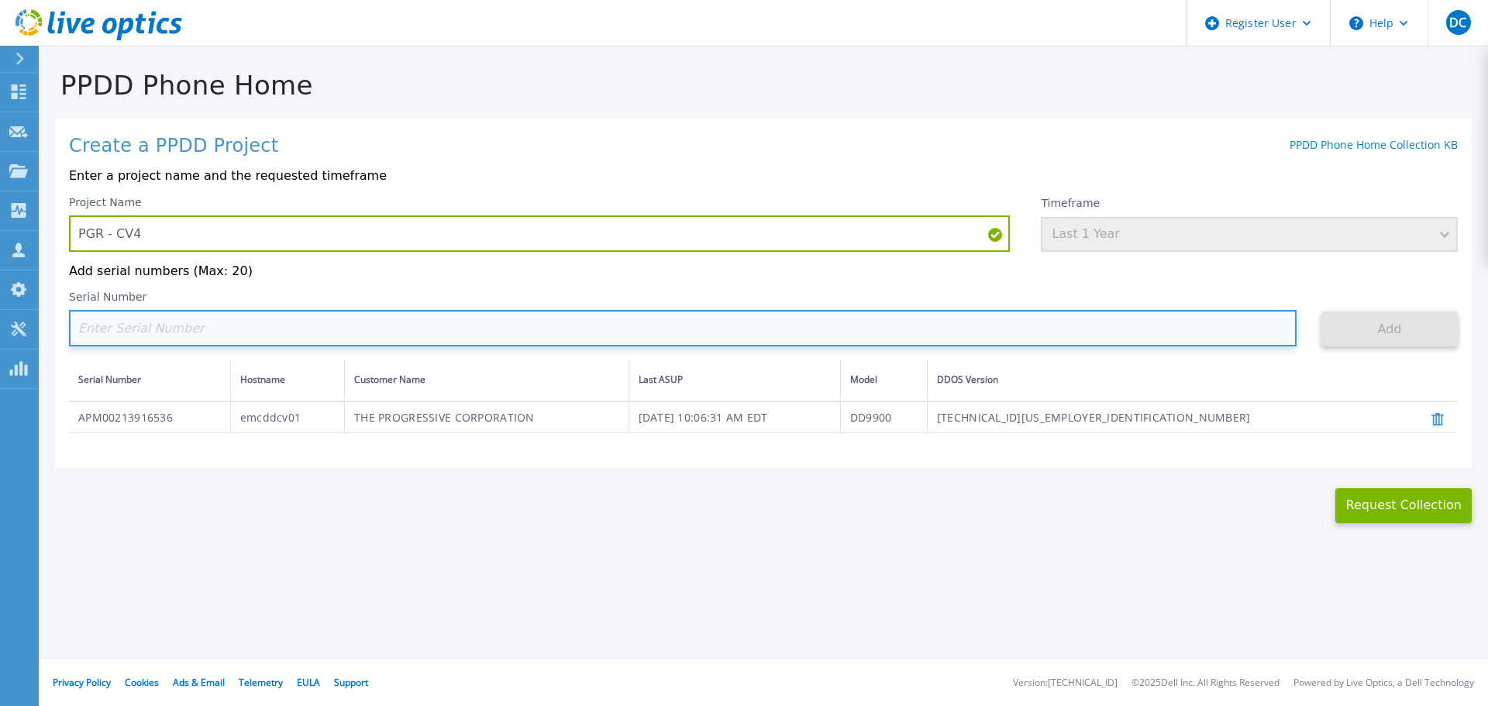
click at [365, 339] on input at bounding box center [682, 328] width 1227 height 36
paste input "APM00213916537"
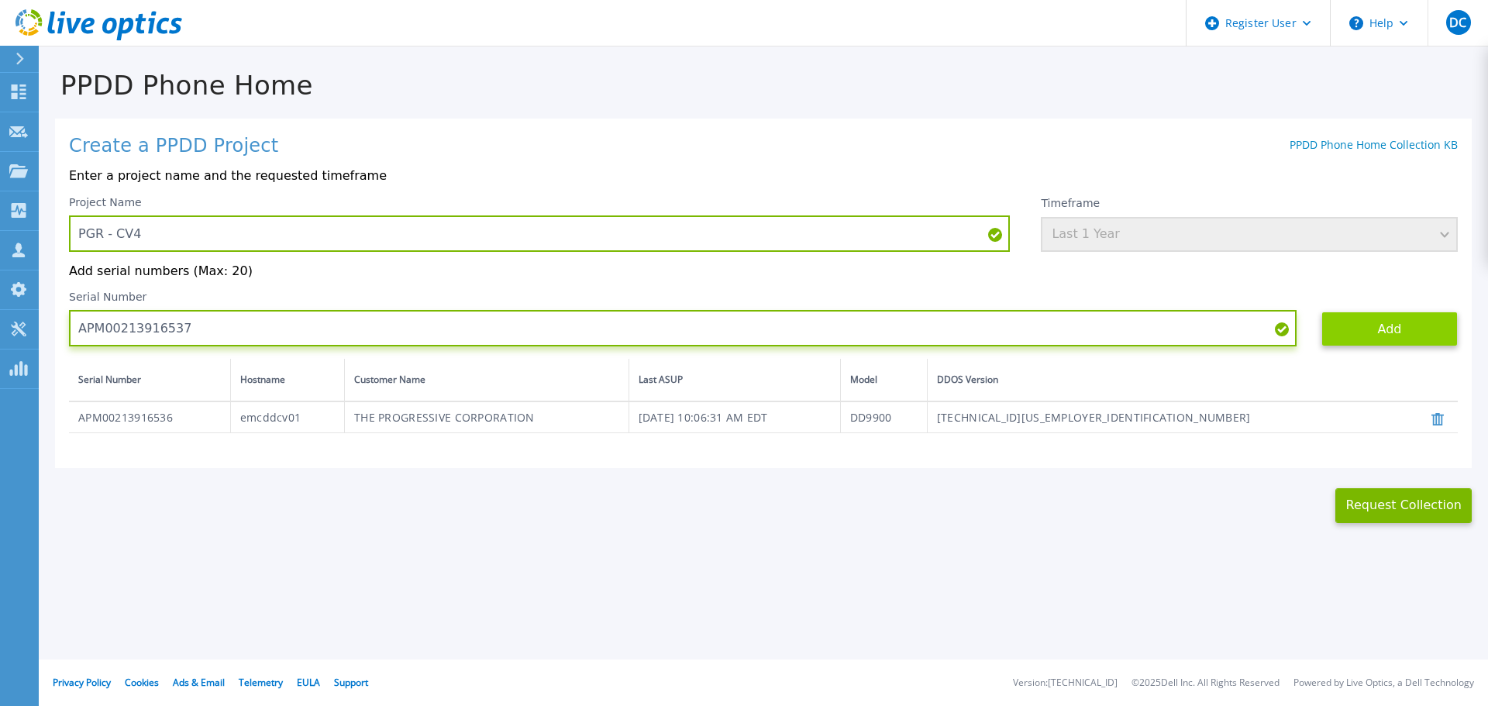
type input "APM00213916537"
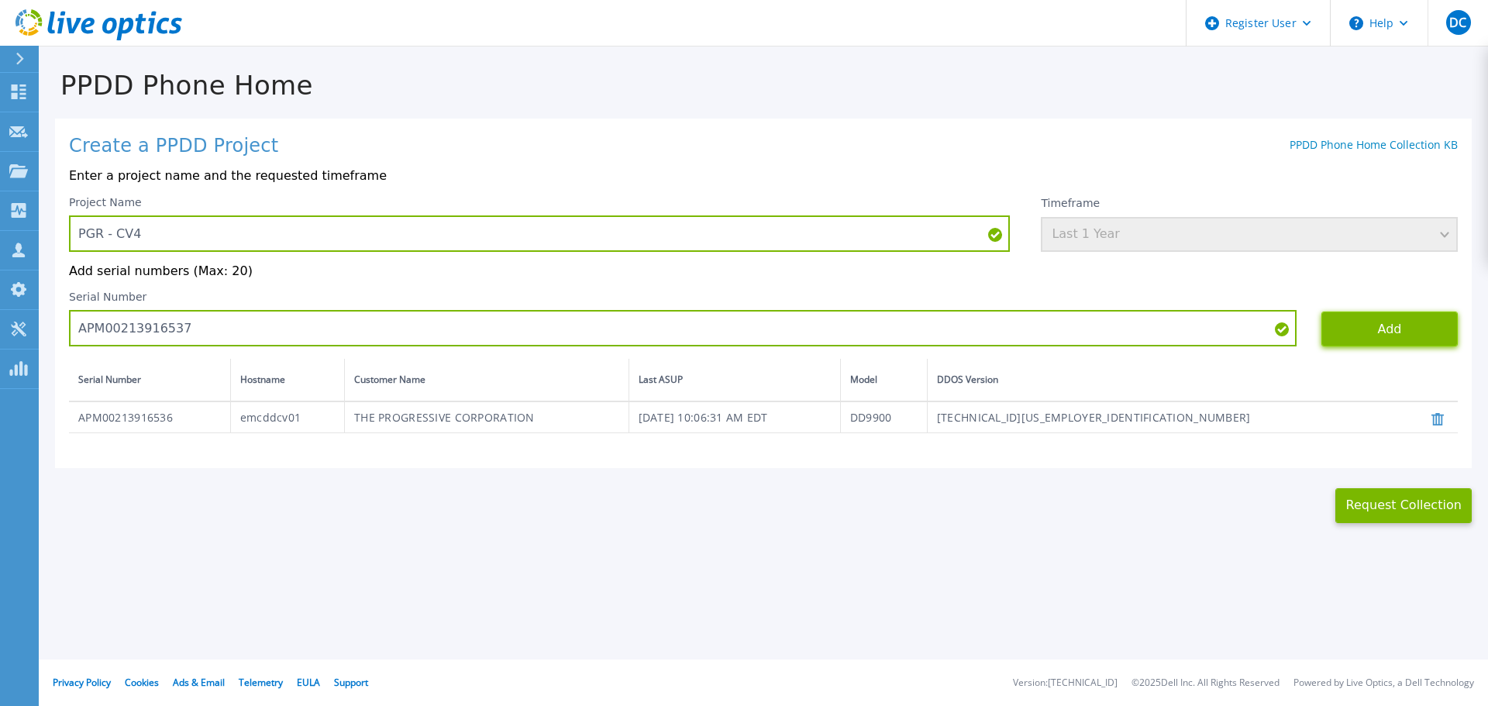
click at [1359, 323] on button "Add" at bounding box center [1389, 328] width 136 height 35
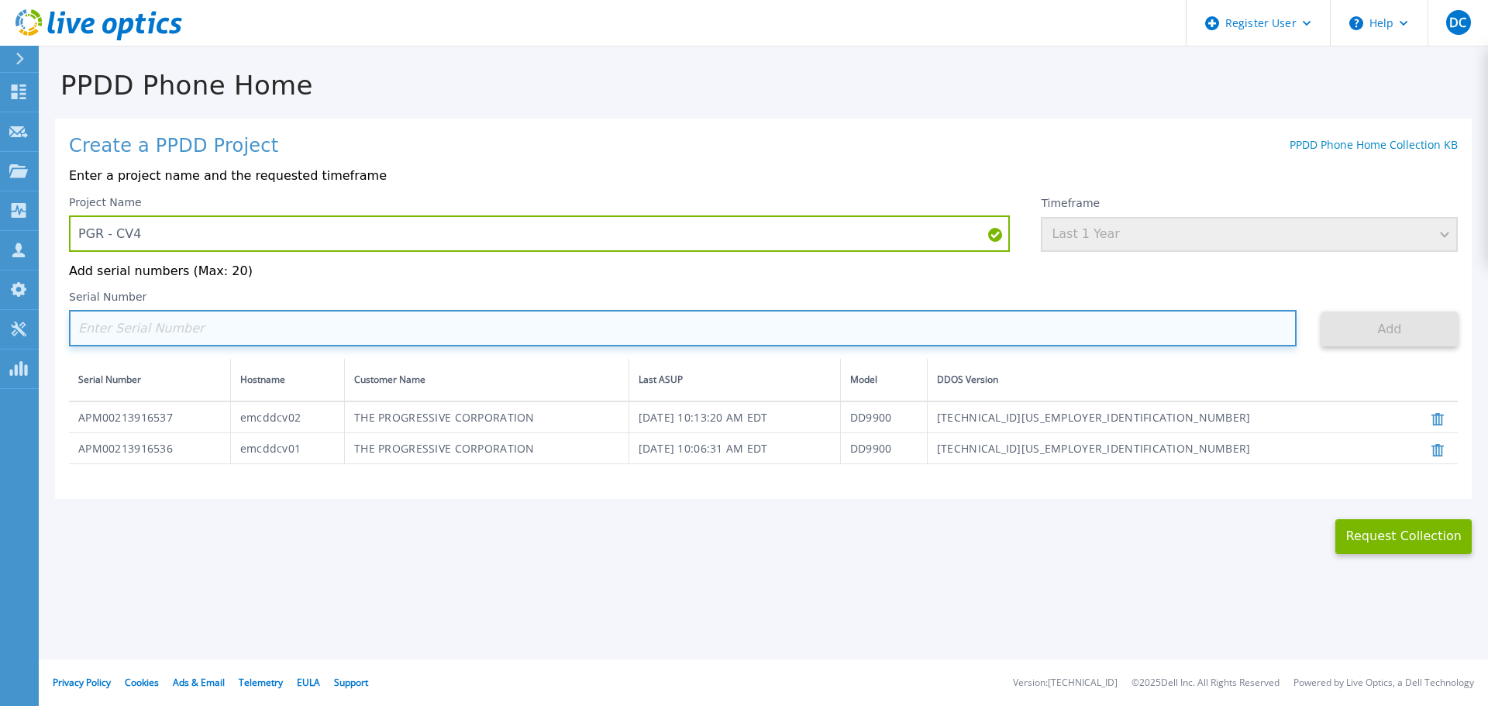
click at [380, 329] on input at bounding box center [682, 328] width 1227 height 36
paste input "APM00213916538"
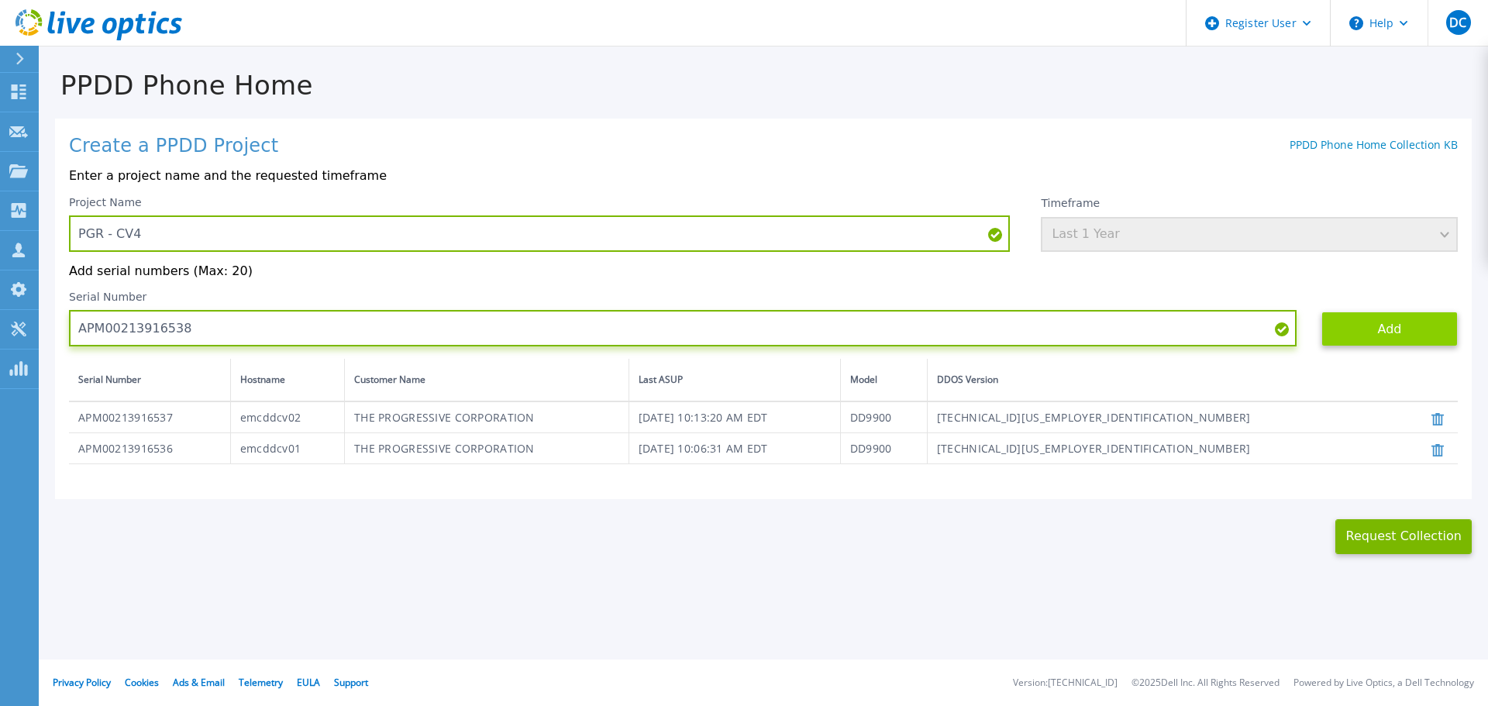
type input "APM00213916538"
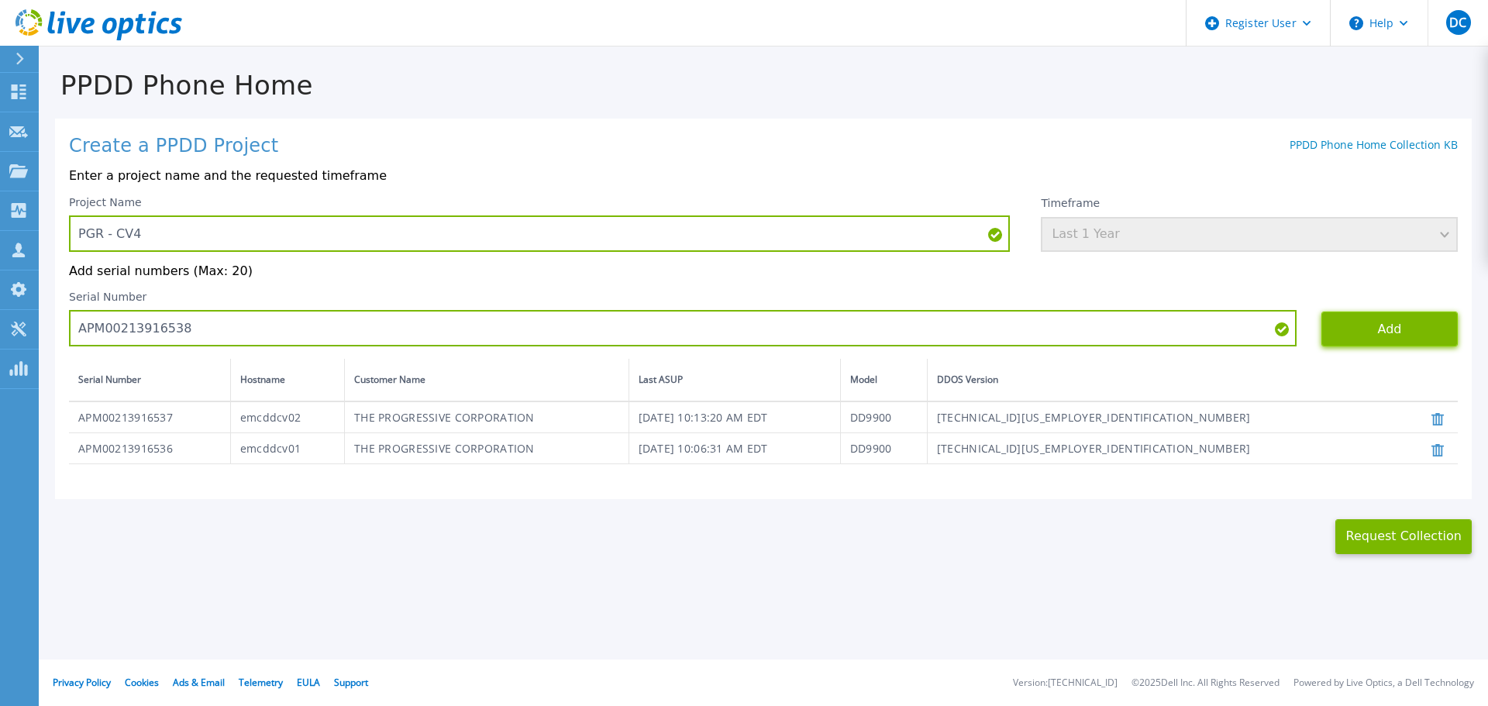
click at [1382, 323] on button "Add" at bounding box center [1389, 328] width 136 height 35
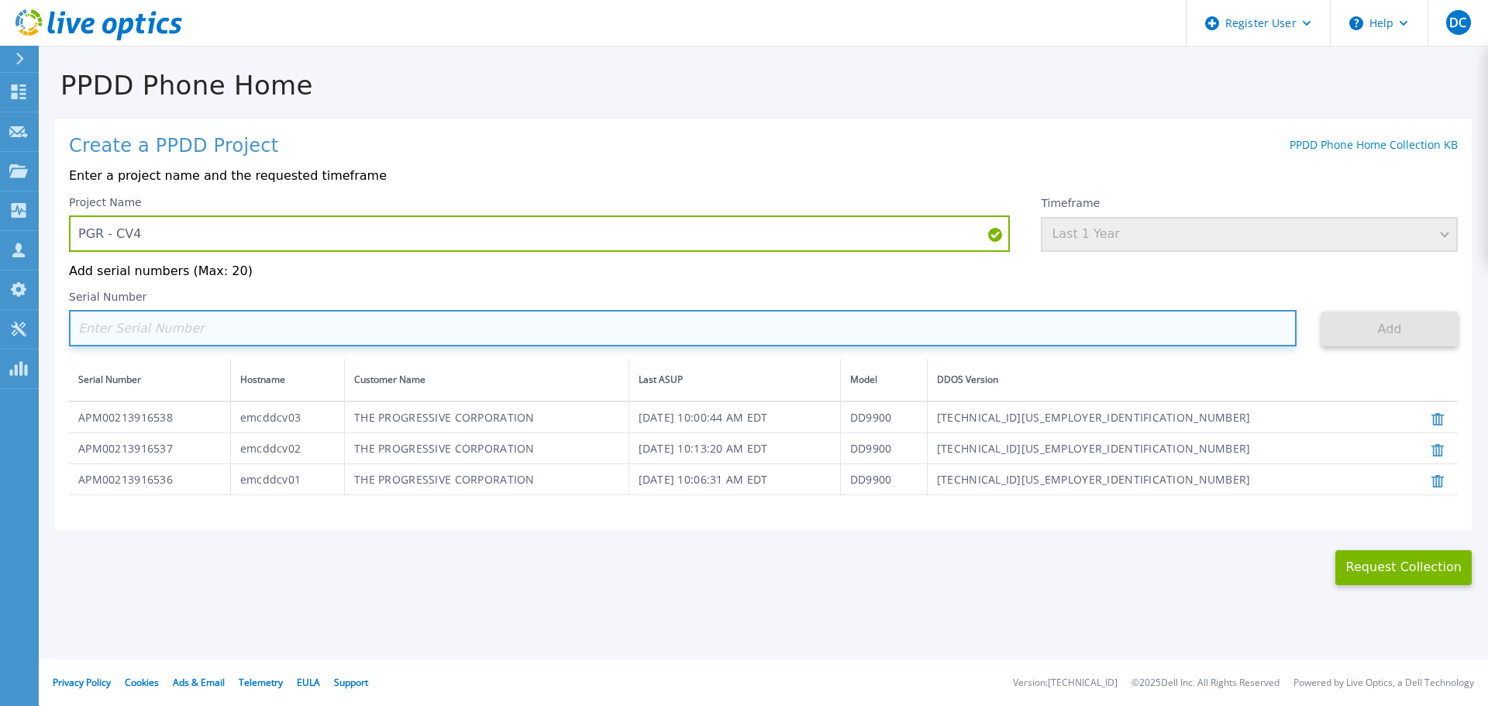
click at [430, 339] on input at bounding box center [682, 328] width 1227 height 36
paste input "APM00215215842"
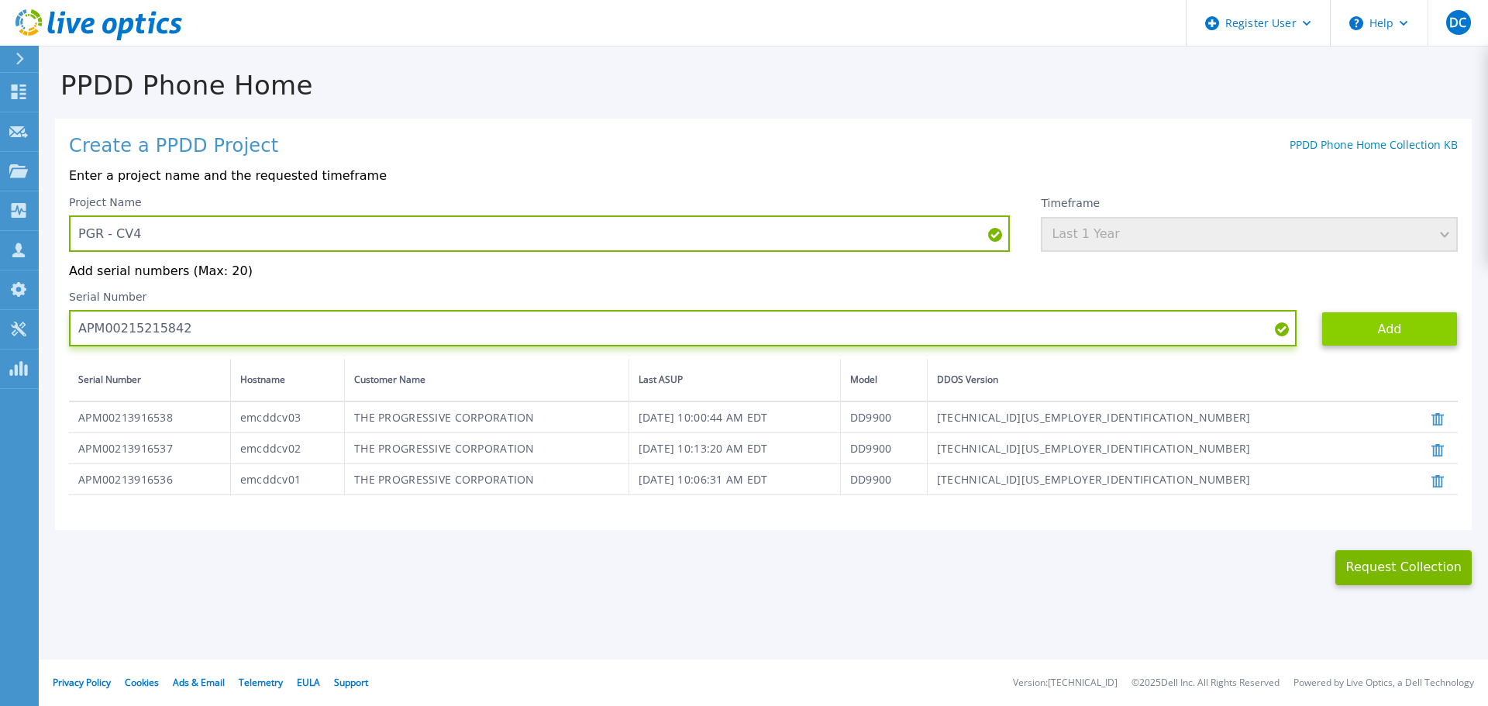
type input "APM00215215842"
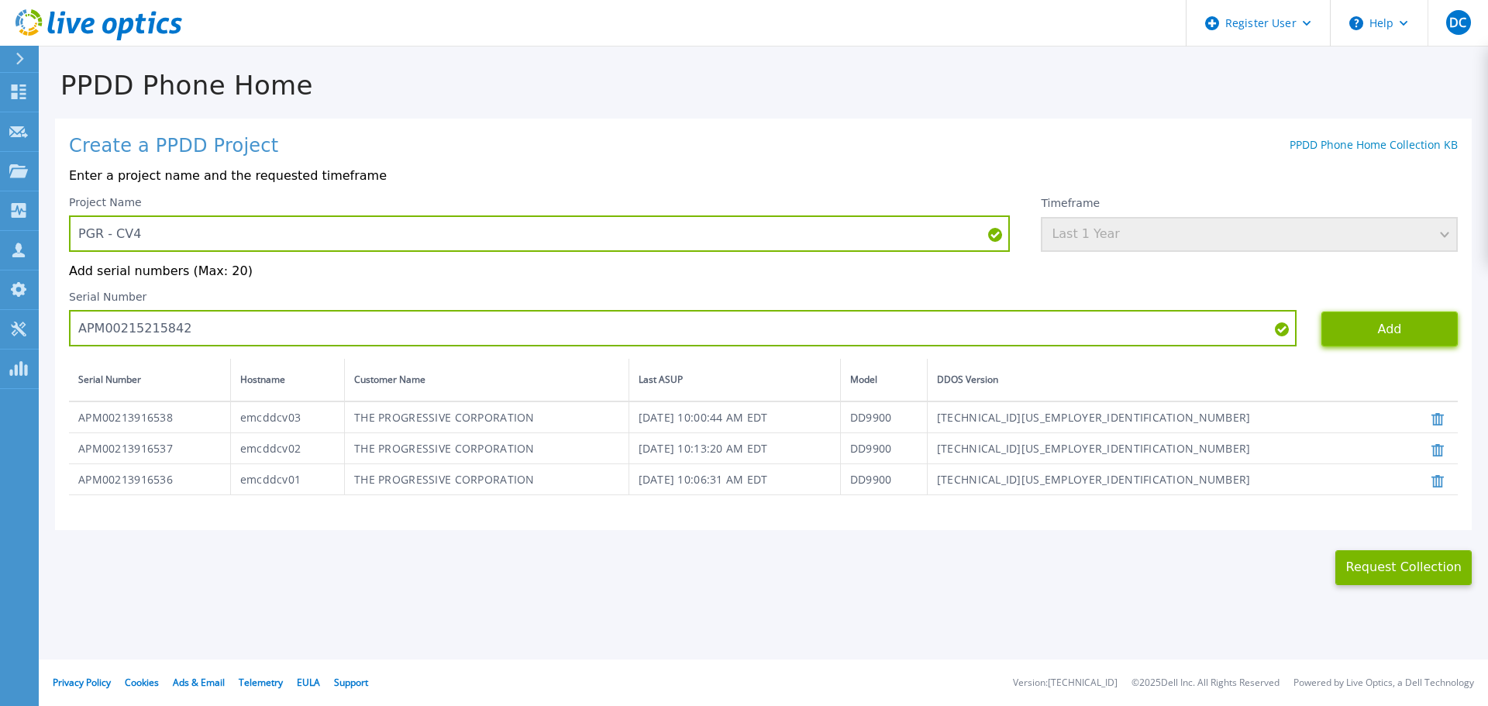
click at [1386, 324] on button "Add" at bounding box center [1389, 328] width 136 height 35
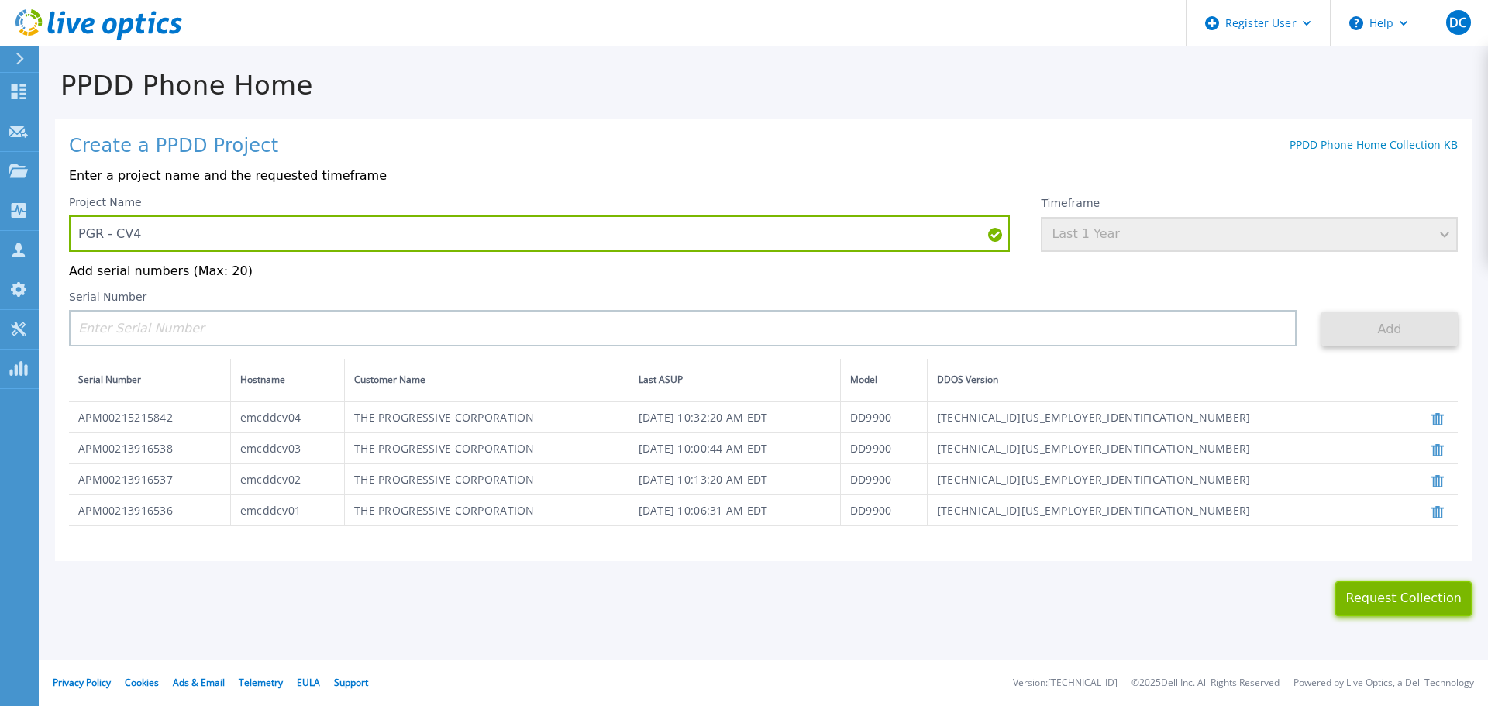
click at [1376, 610] on button "Request Collection" at bounding box center [1403, 598] width 136 height 35
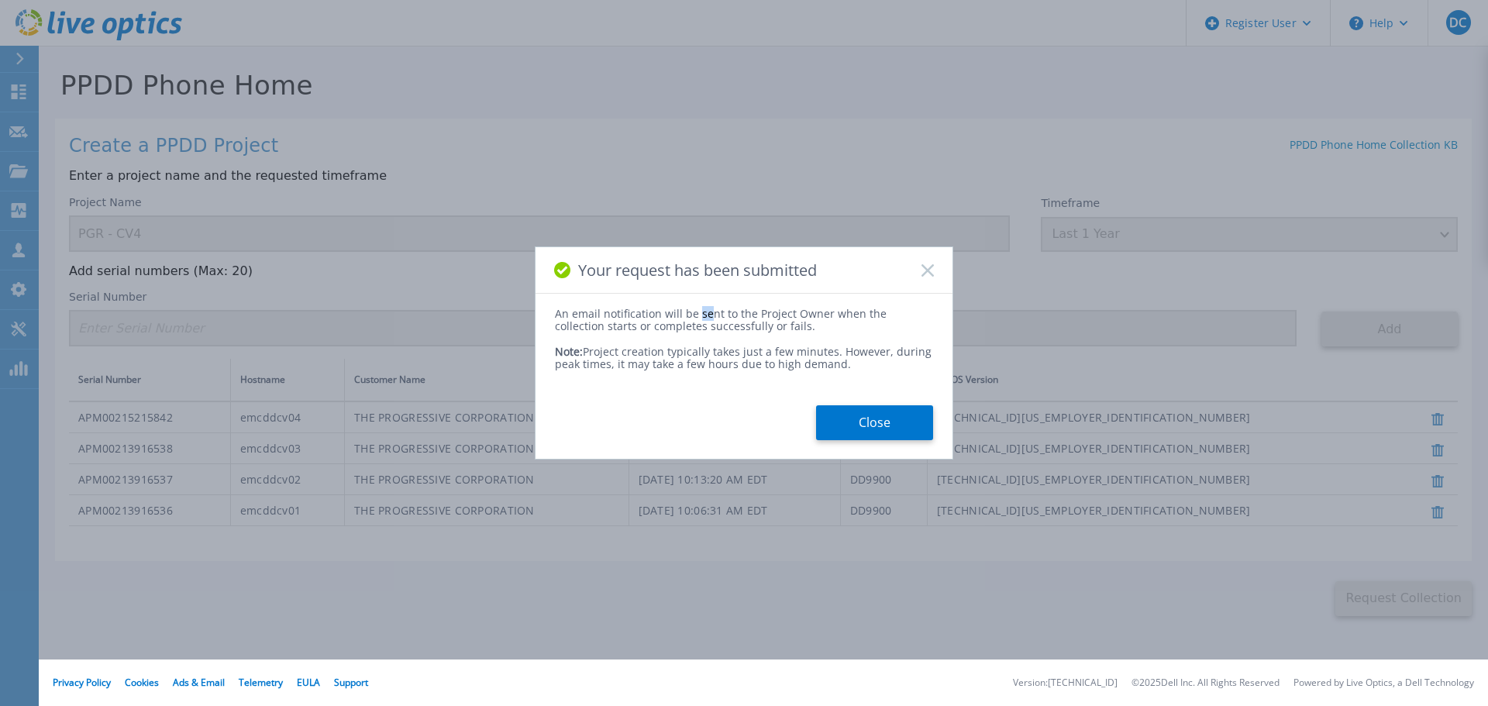
drag, startPoint x: 704, startPoint y: 308, endPoint x: 696, endPoint y: 307, distance: 8.7
click at [696, 308] on div "An email notification will be sent to the Project Owner when the collection sta…" at bounding box center [744, 320] width 378 height 25
click at [871, 412] on button "Close" at bounding box center [874, 422] width 117 height 35
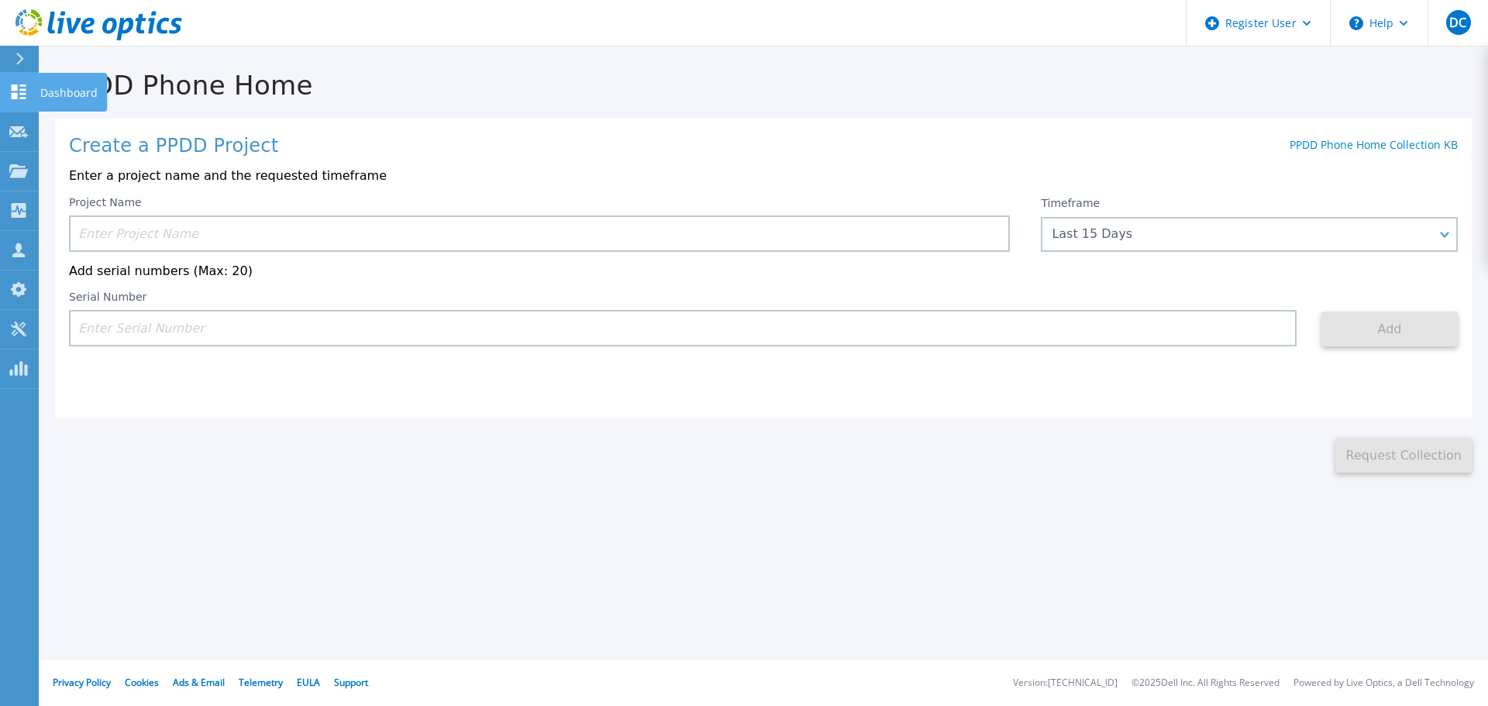
click at [61, 85] on p "Dashboard" at bounding box center [68, 93] width 57 height 40
